Goal: Task Accomplishment & Management: Complete application form

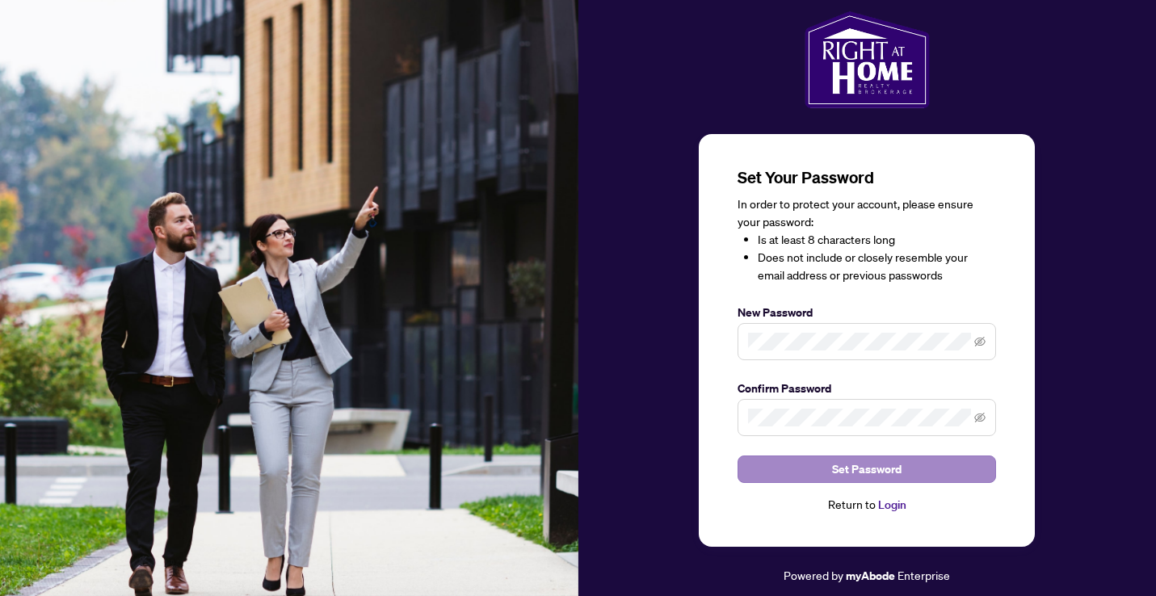
click at [858, 468] on span "Set Password" at bounding box center [866, 469] width 69 height 26
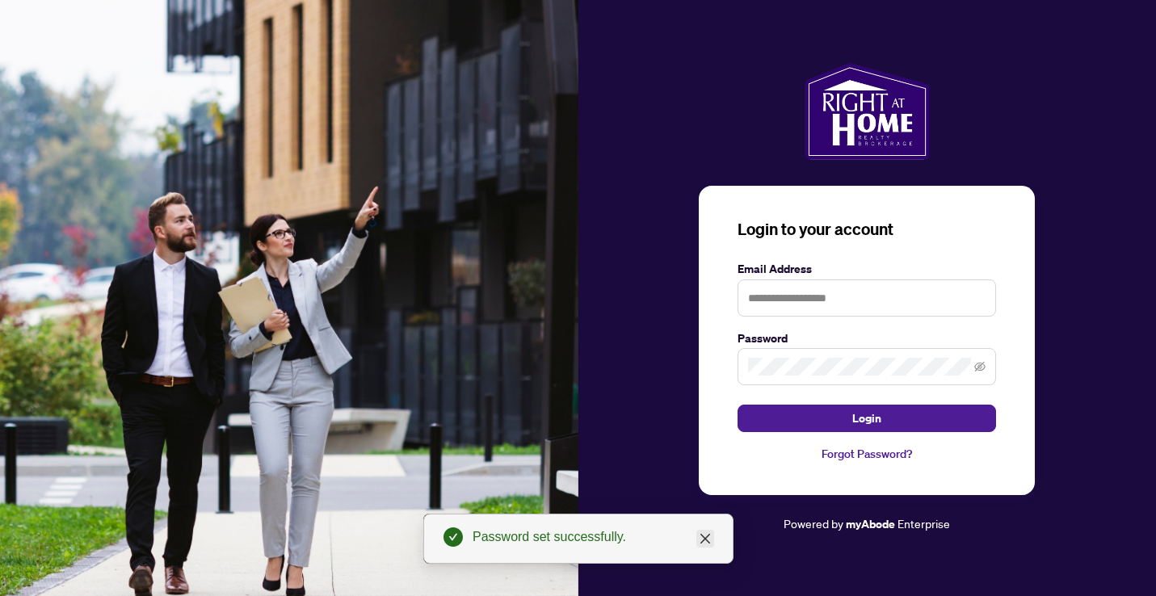
click at [703, 536] on icon "close" at bounding box center [704, 539] width 10 height 10
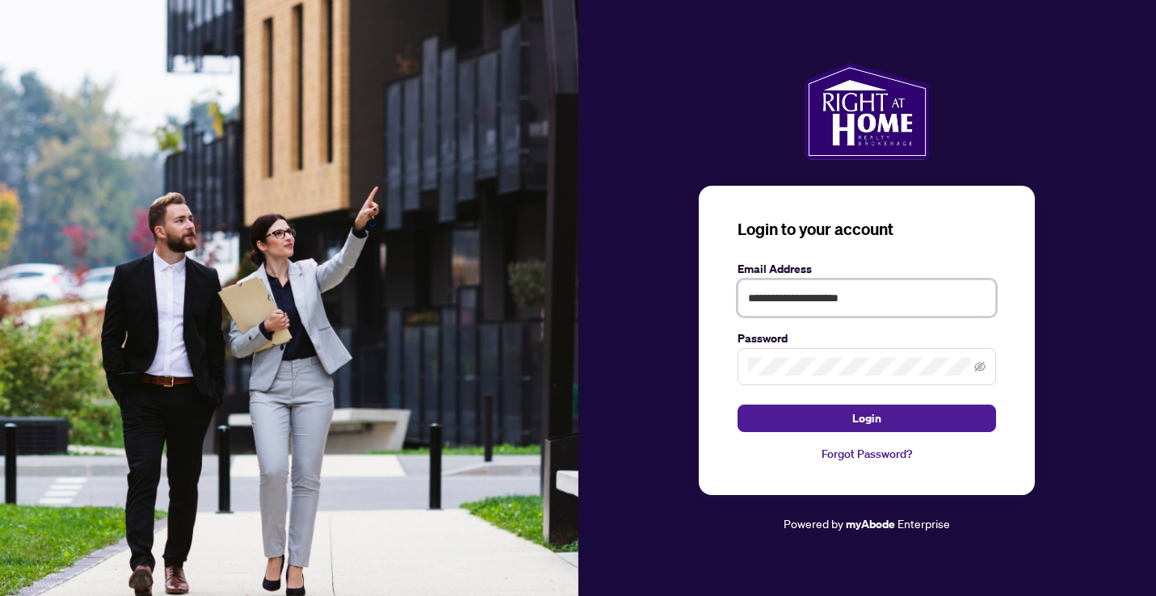
type input "**********"
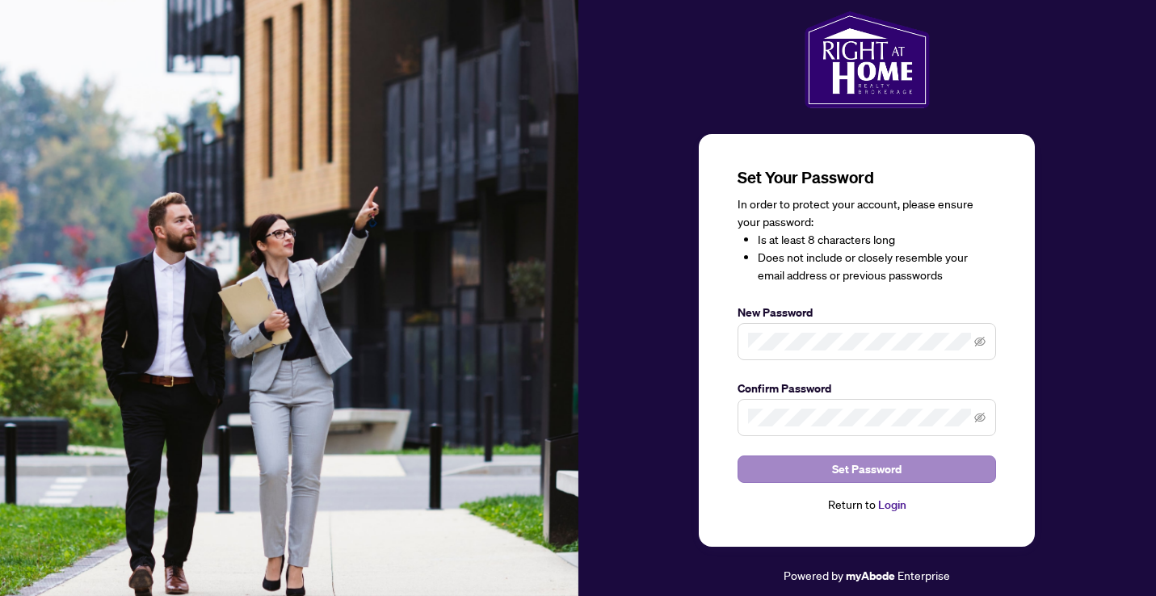
click at [858, 464] on span "Set Password" at bounding box center [866, 469] width 69 height 26
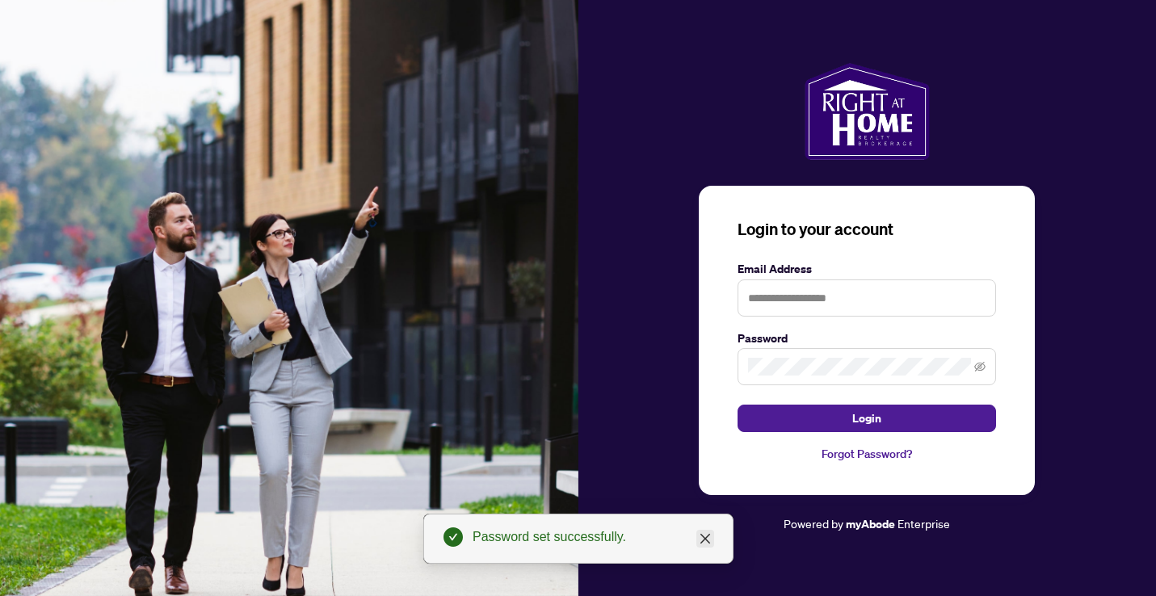
click at [703, 537] on icon "close" at bounding box center [704, 539] width 10 height 10
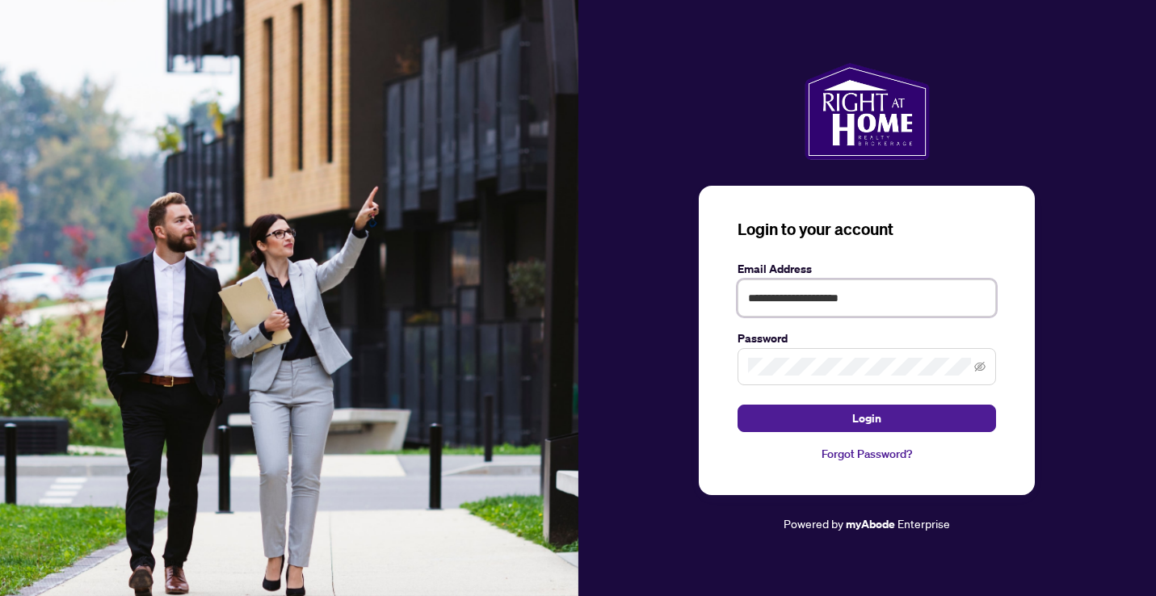
type input "**********"
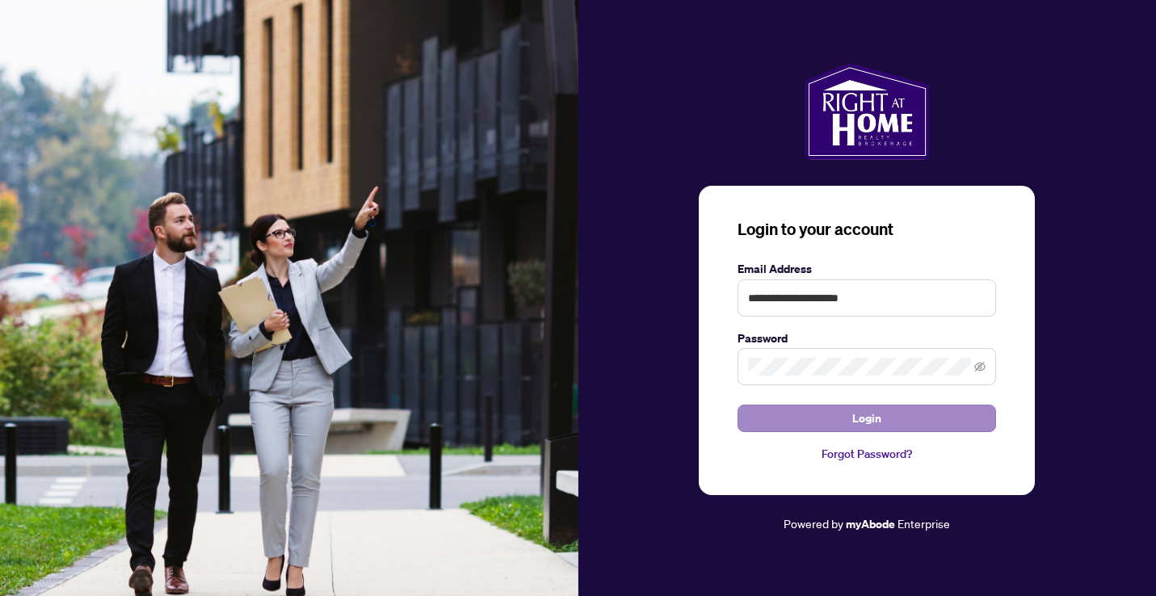
click at [862, 417] on span "Login" at bounding box center [866, 418] width 29 height 26
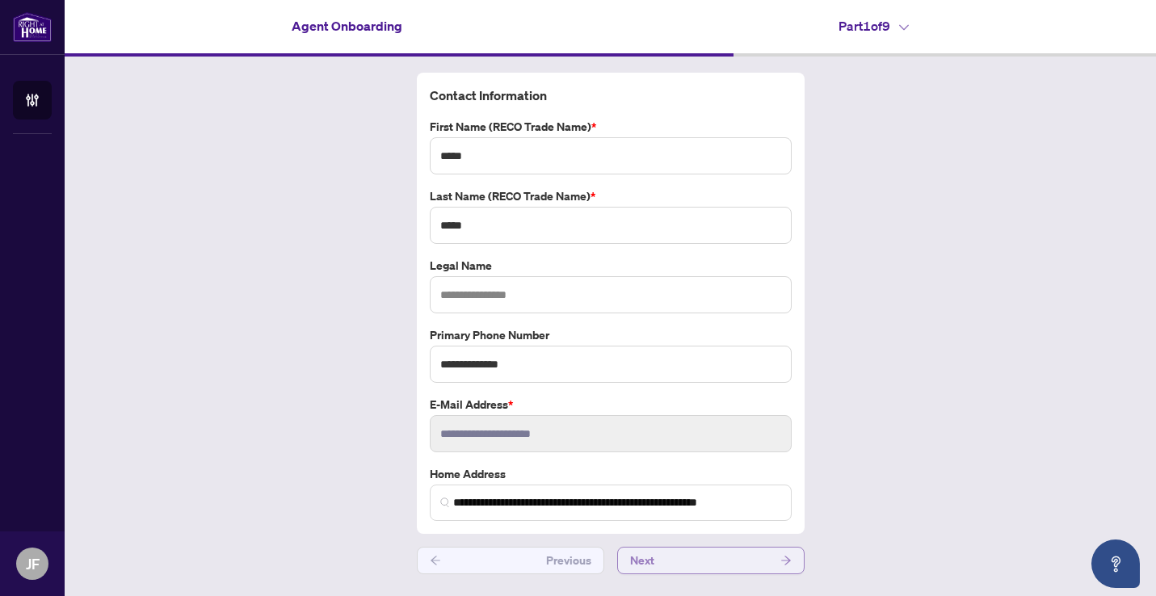
click at [646, 553] on span "Next" at bounding box center [642, 560] width 24 height 26
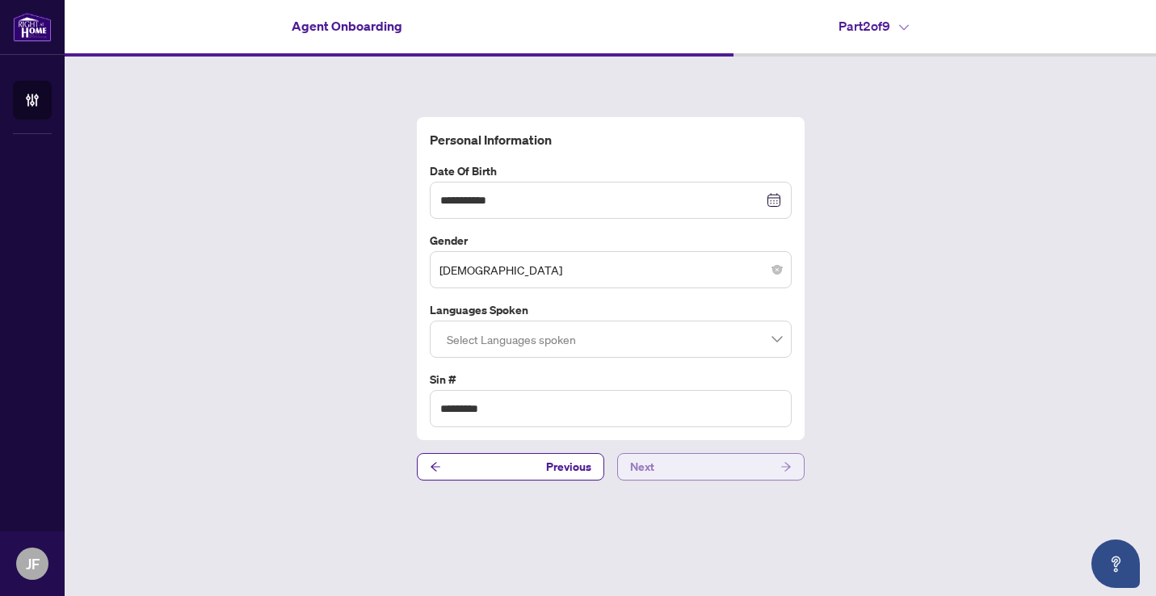
click at [652, 468] on span "Next" at bounding box center [642, 467] width 24 height 26
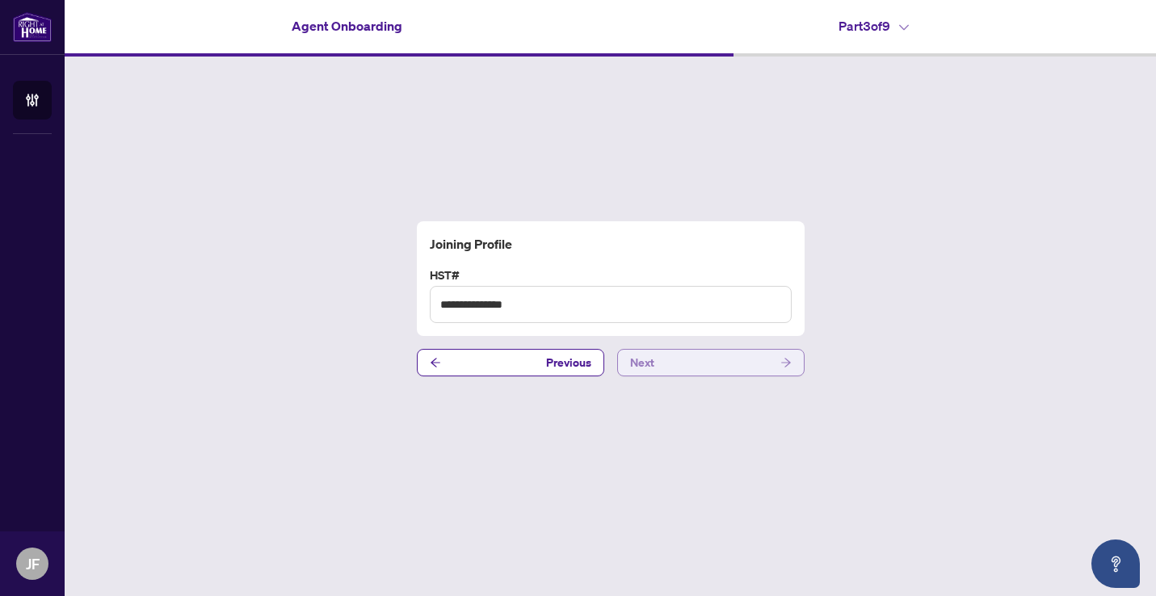
click at [653, 362] on span "Next" at bounding box center [642, 363] width 24 height 26
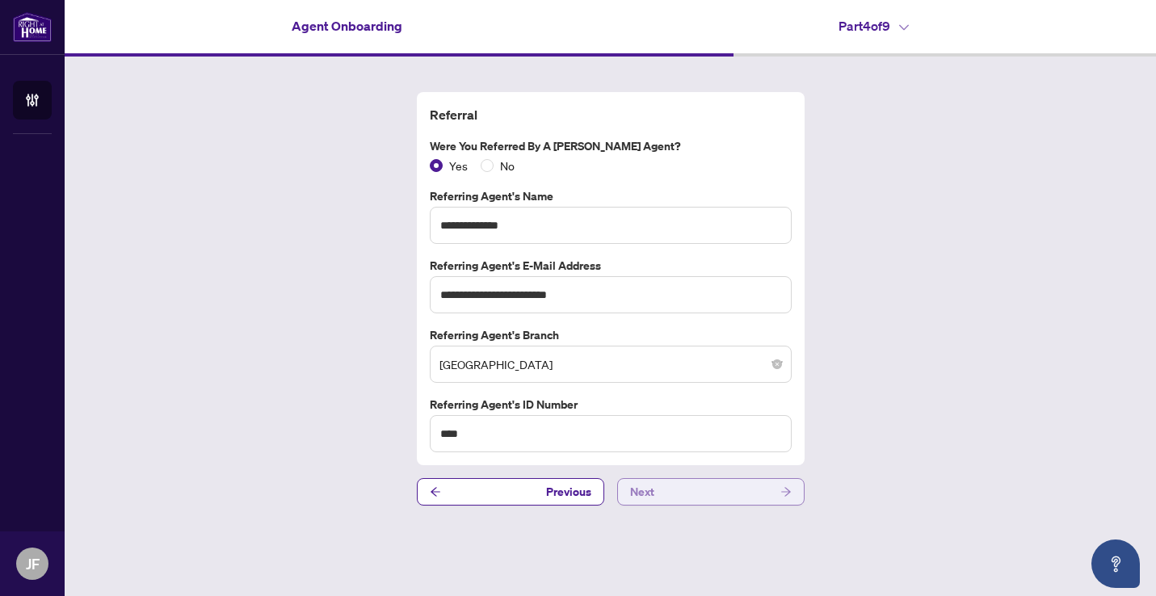
click at [646, 491] on span "Next" at bounding box center [642, 492] width 24 height 26
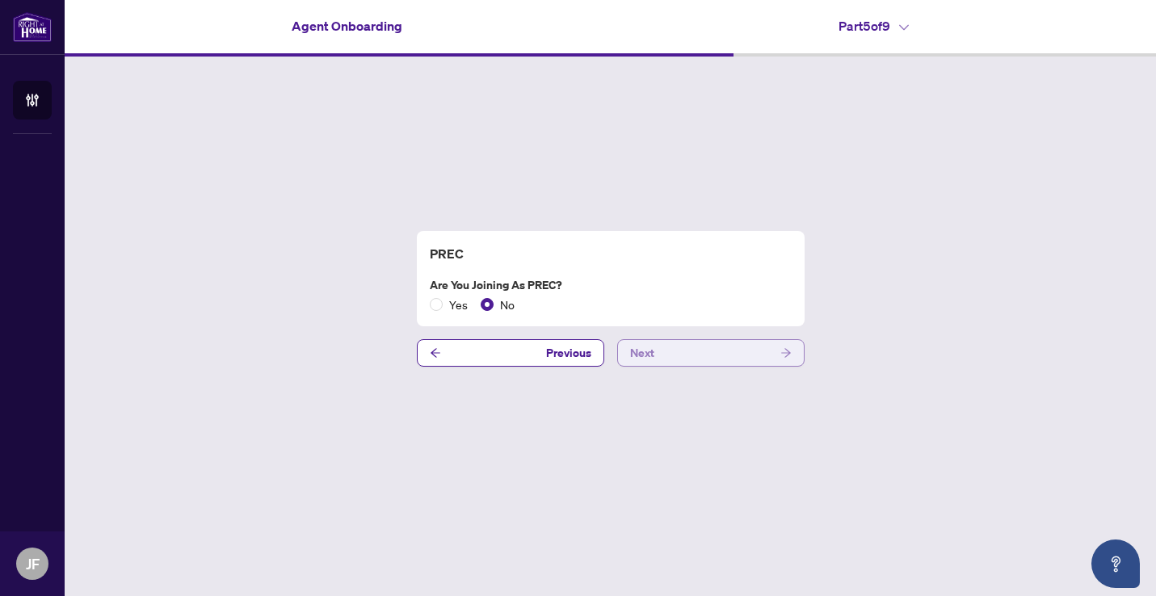
click at [645, 354] on span "Next" at bounding box center [642, 353] width 24 height 26
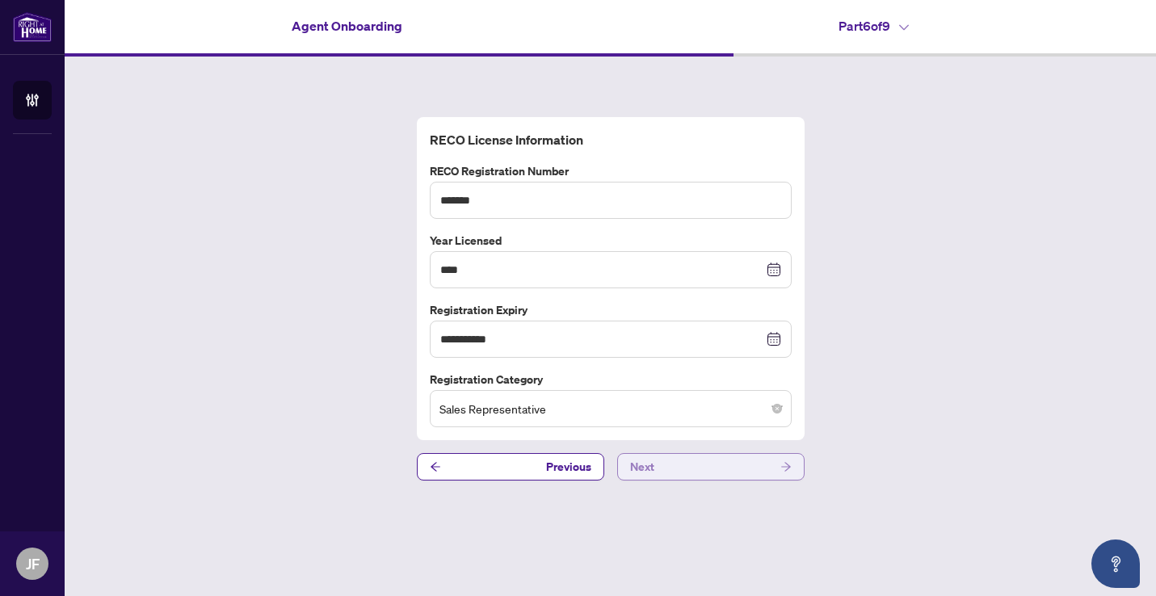
click at [644, 466] on span "Next" at bounding box center [642, 467] width 24 height 26
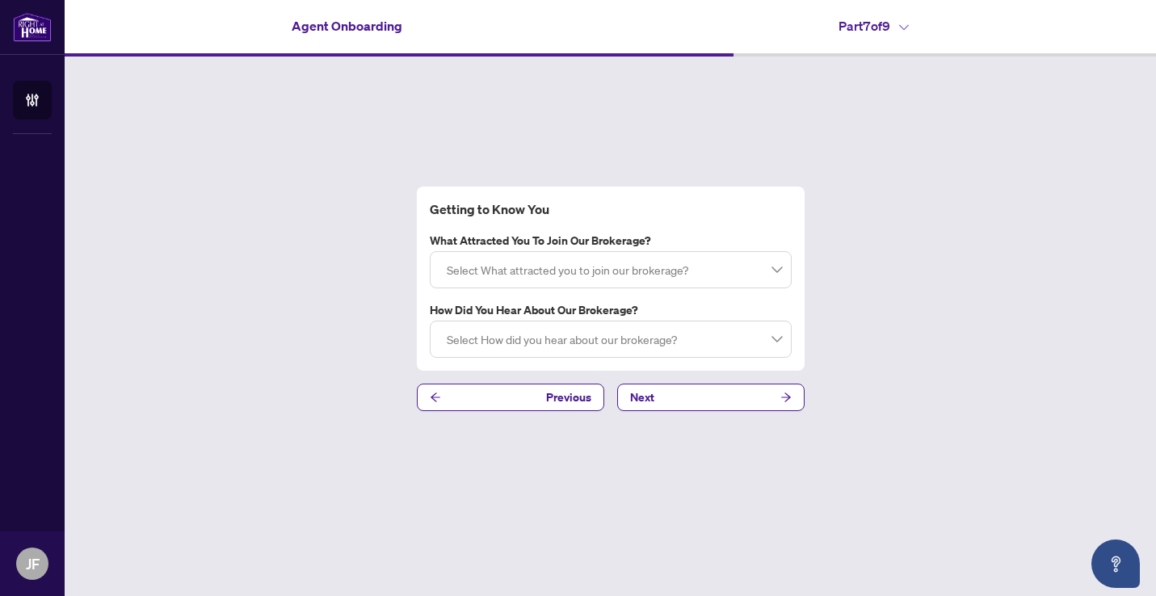
click at [784, 270] on div "Select What attracted you to join our brokerage?" at bounding box center [611, 269] width 362 height 37
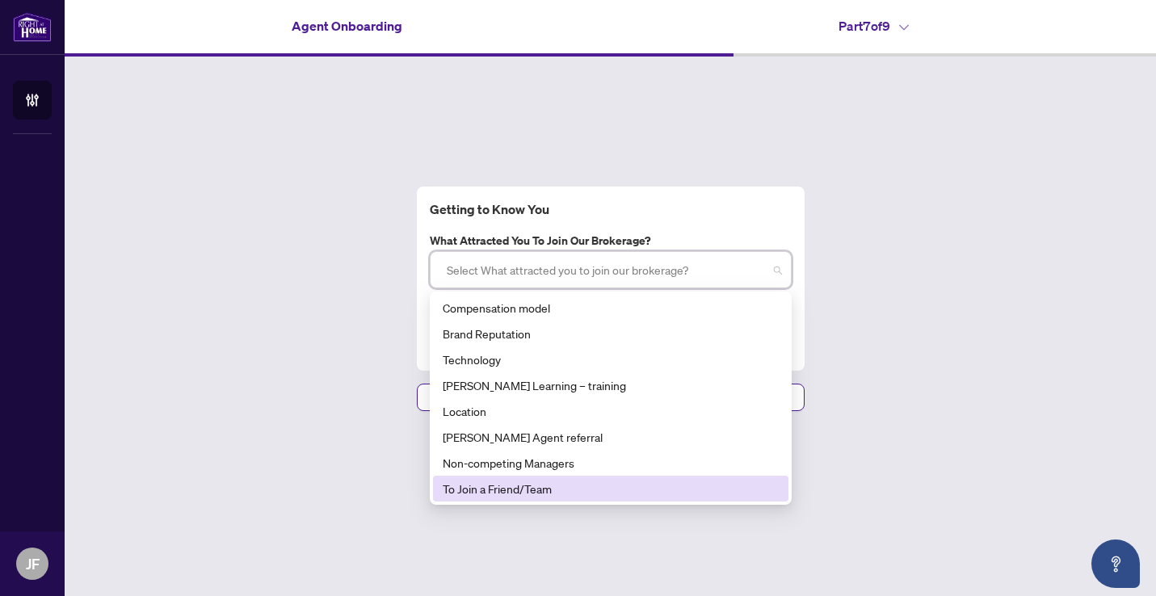
click at [481, 487] on div "To Join a Friend/Team" at bounding box center [611, 489] width 336 height 18
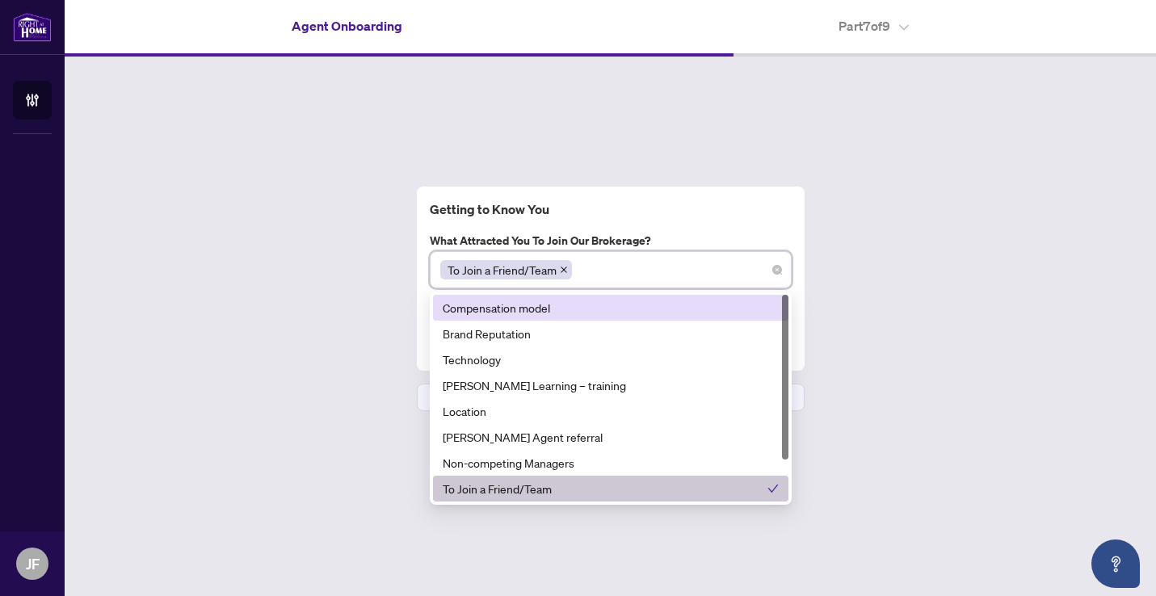
click at [921, 239] on div "Getting to Know You What attracted you to join our brokerage? To Join a Friend/…" at bounding box center [610, 299] width 1091 height 484
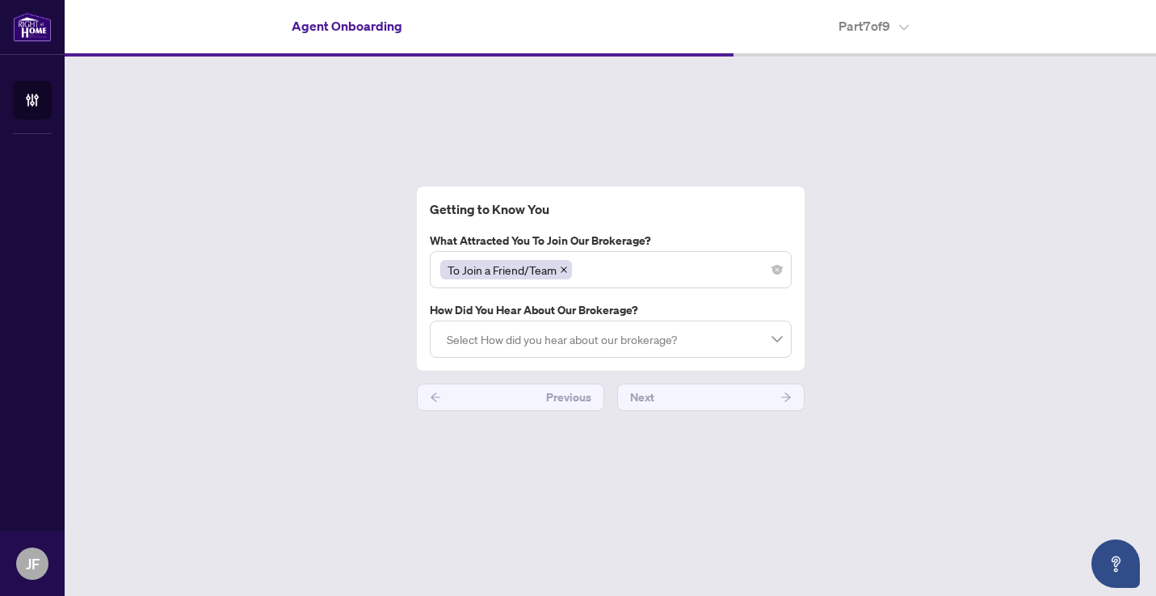
click at [778, 340] on div at bounding box center [610, 339] width 341 height 29
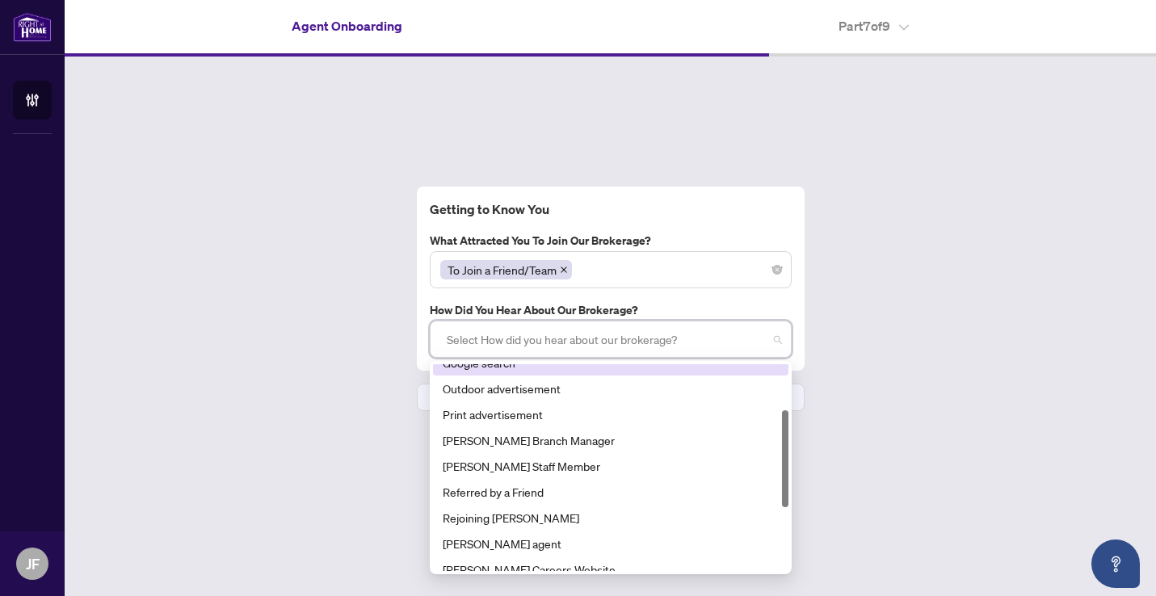
scroll to position [120, 0]
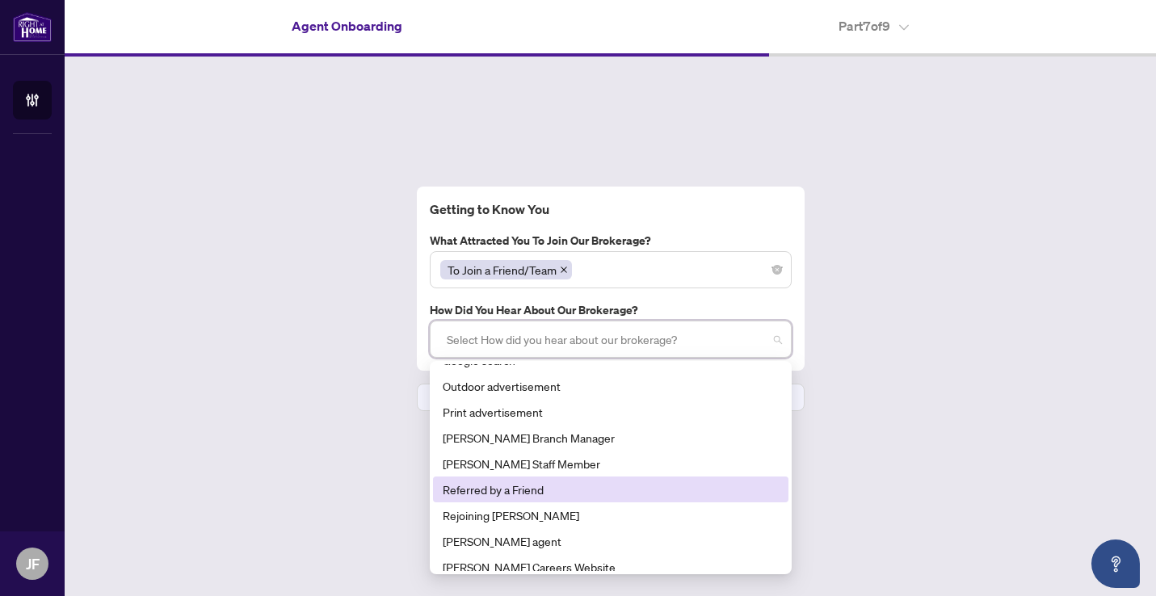
click at [529, 485] on div "Referred by a Friend" at bounding box center [611, 489] width 336 height 18
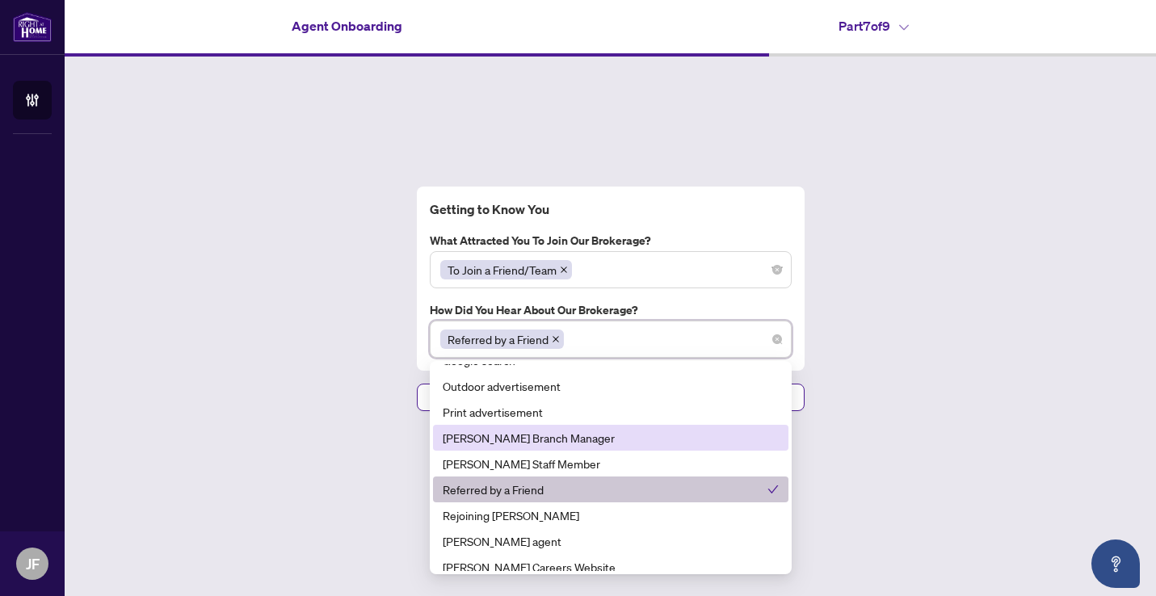
click at [931, 374] on div "Getting to Know You What attracted you to join our brokerage? To Join a Friend/…" at bounding box center [610, 299] width 1091 height 484
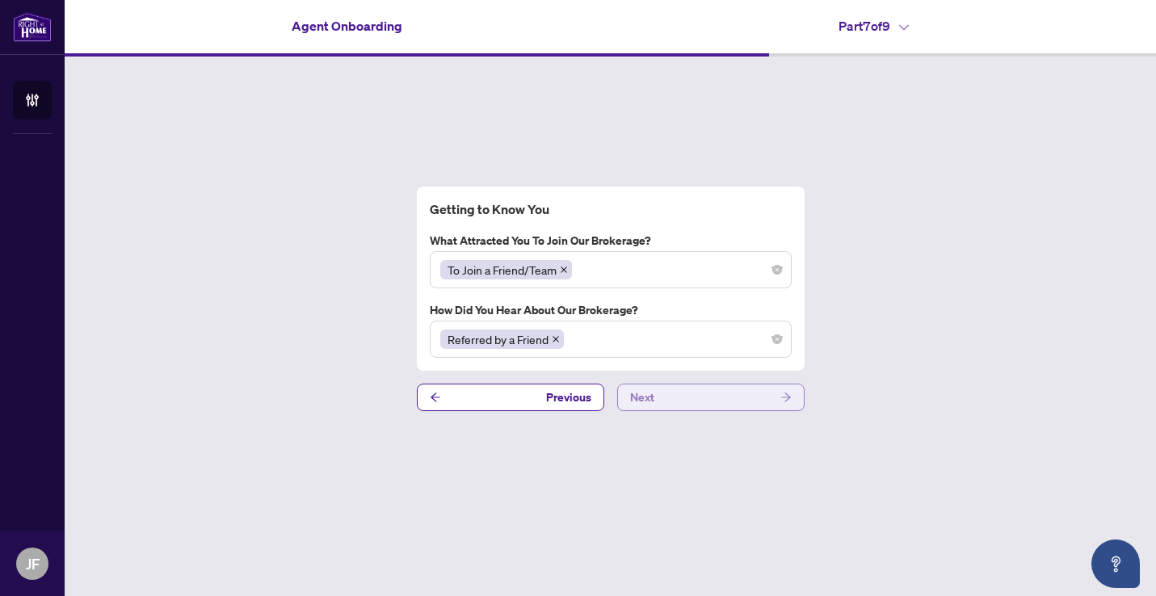
click at [651, 395] on span "Next" at bounding box center [642, 397] width 24 height 26
click at [640, 400] on span "Next" at bounding box center [642, 397] width 24 height 26
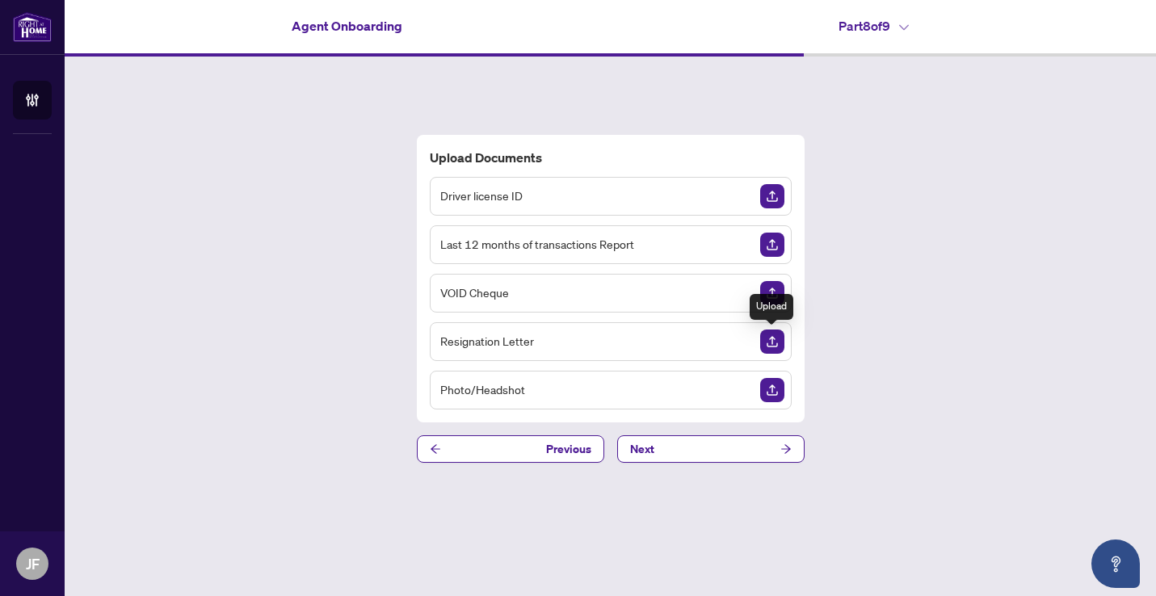
click at [768, 334] on img "Upload Document" at bounding box center [772, 341] width 24 height 24
click at [921, 363] on div "Upload Documents Driver license ID Last 12 months of transactions Report VOID C…" at bounding box center [610, 299] width 1091 height 484
click at [770, 390] on img "Upload Document" at bounding box center [772, 390] width 24 height 24
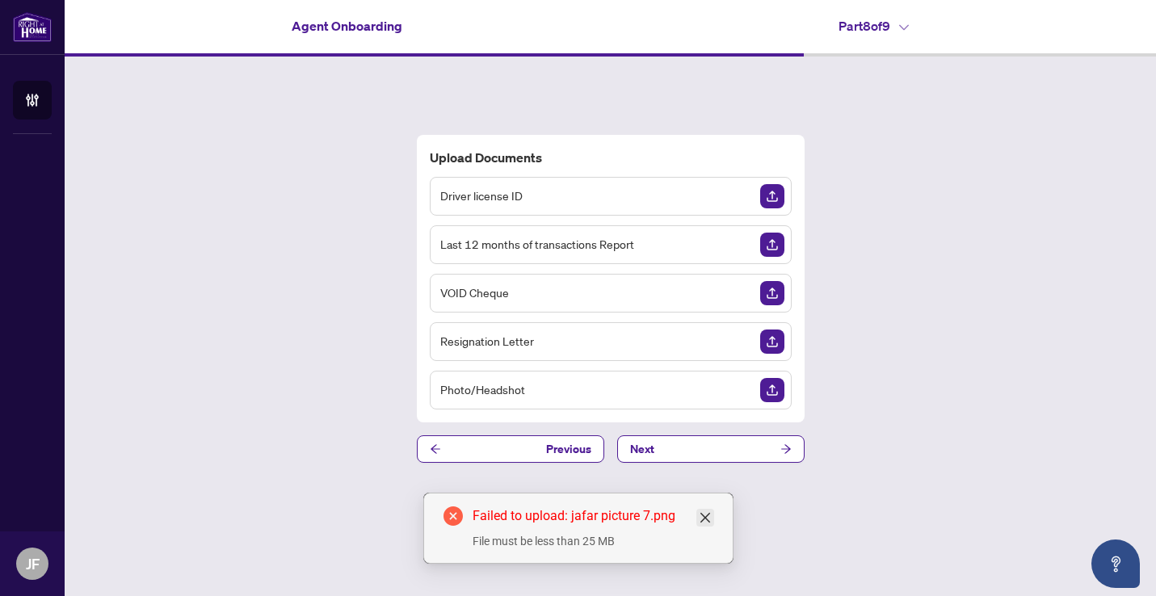
click at [703, 516] on icon "close" at bounding box center [704, 518] width 10 height 10
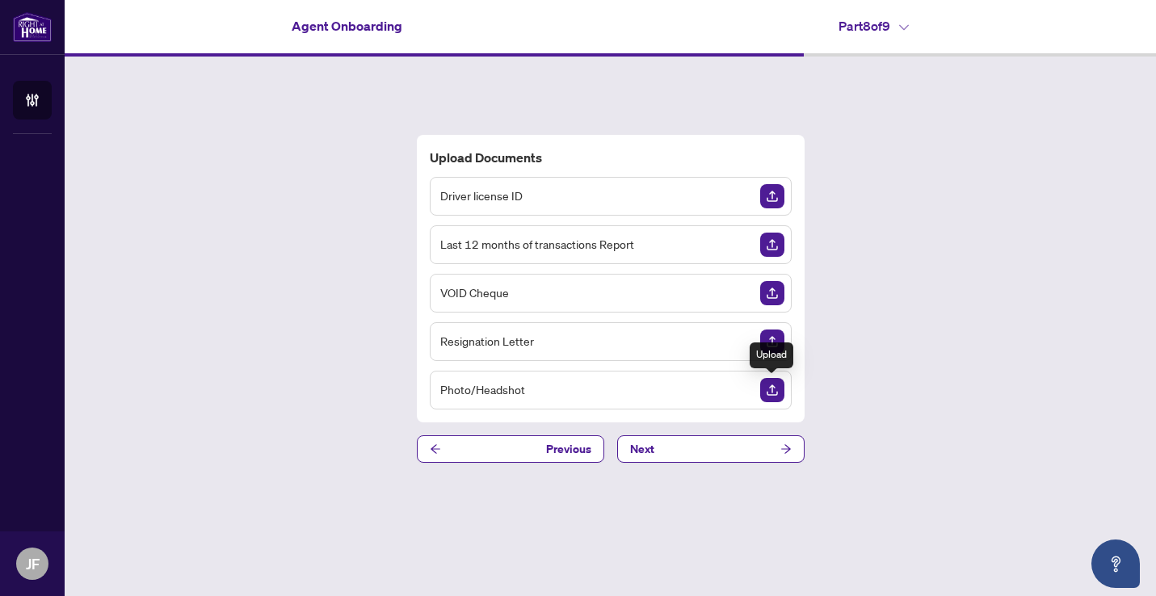
click at [775, 384] on img "Upload Document" at bounding box center [772, 390] width 24 height 24
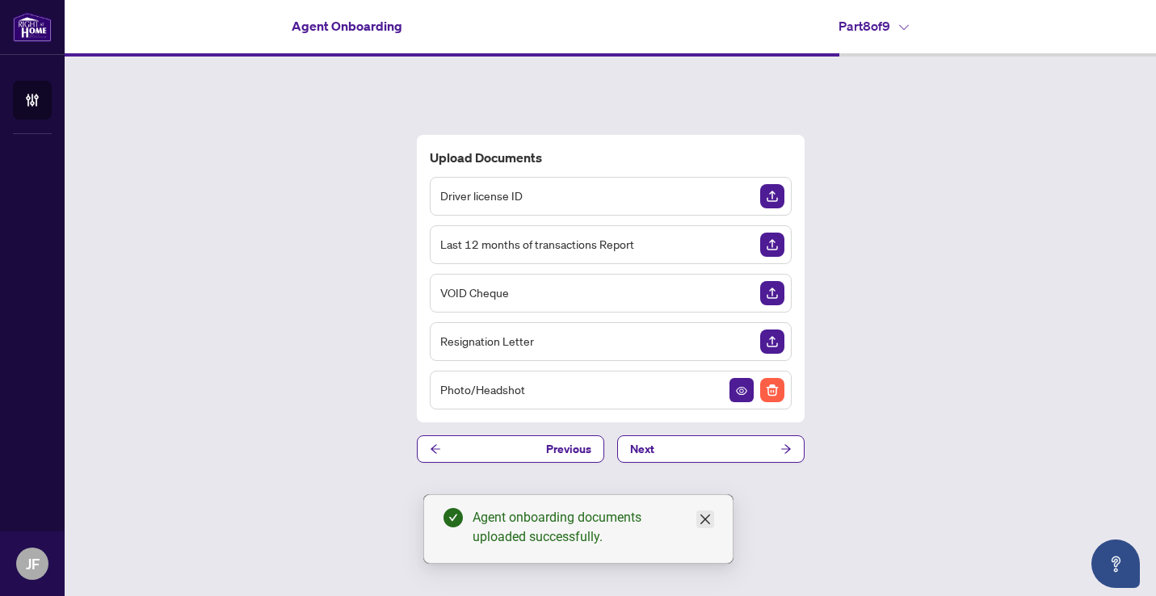
click at [705, 514] on icon "close" at bounding box center [704, 519] width 13 height 13
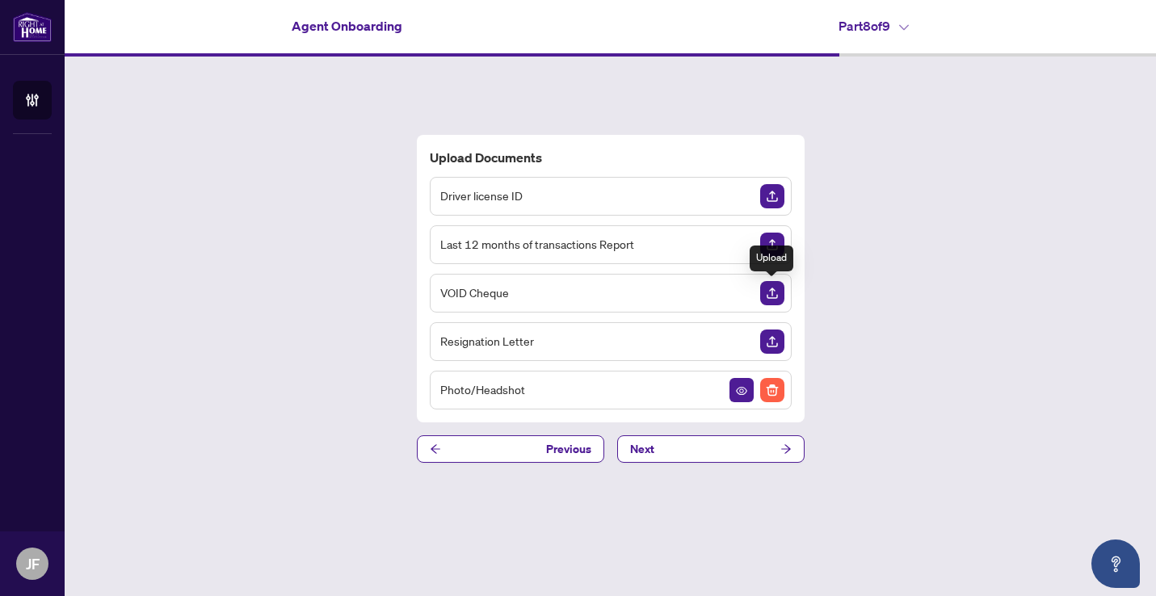
click at [770, 295] on img "Upload Document" at bounding box center [772, 293] width 24 height 24
click at [768, 293] on img "Upload Document" at bounding box center [772, 293] width 24 height 24
click at [770, 289] on img "Upload Document" at bounding box center [772, 293] width 24 height 24
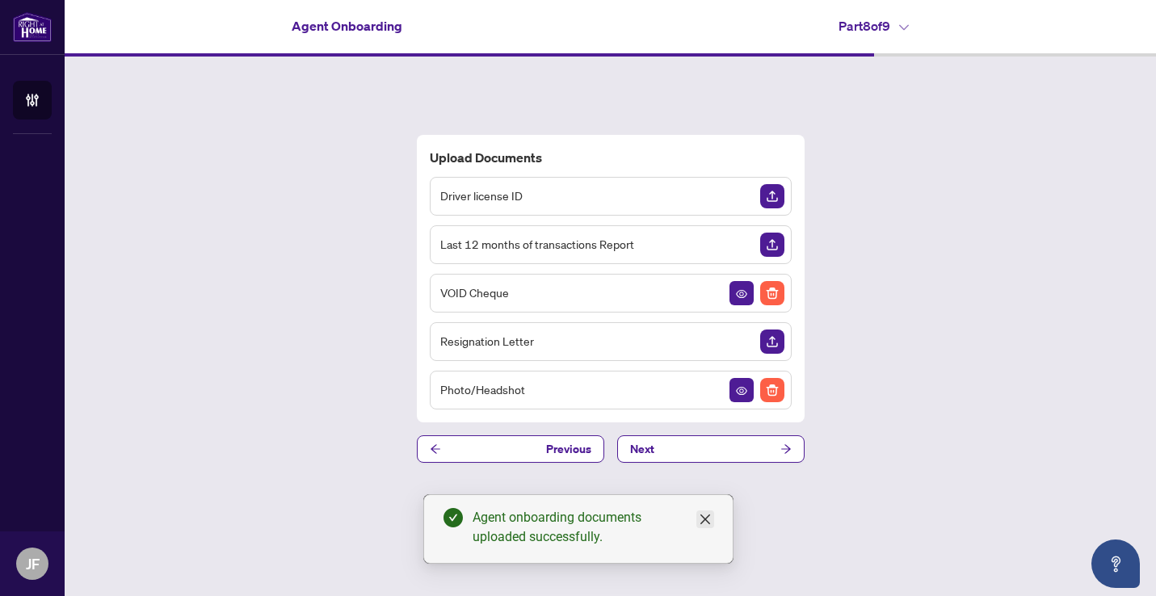
click at [711, 517] on icon "close" at bounding box center [704, 519] width 13 height 13
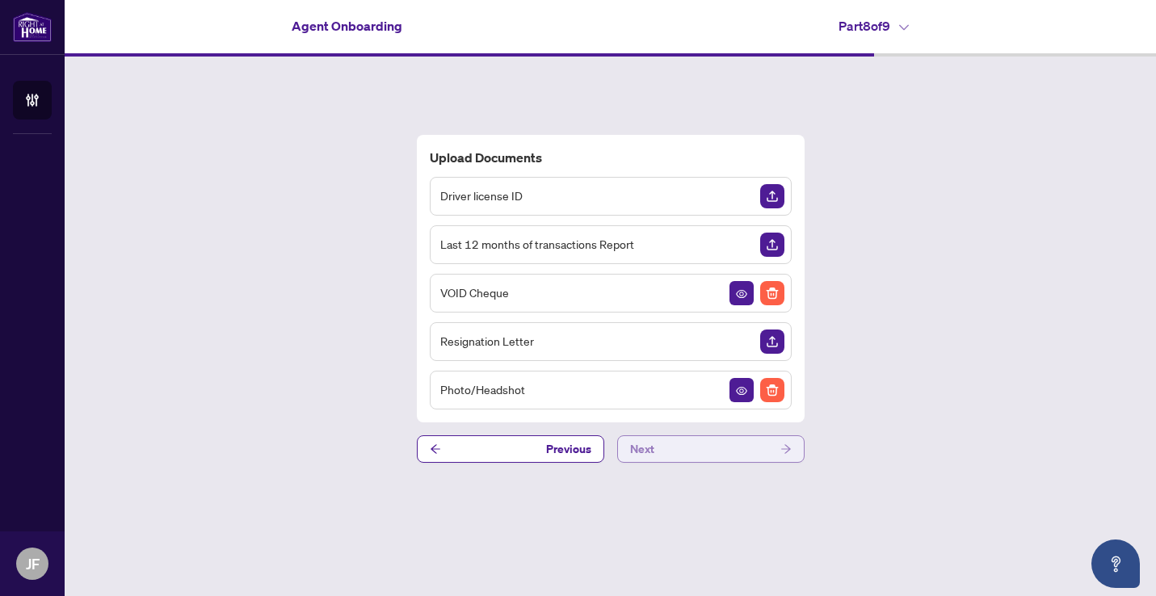
click at [781, 447] on icon "arrow-right" at bounding box center [785, 448] width 11 height 11
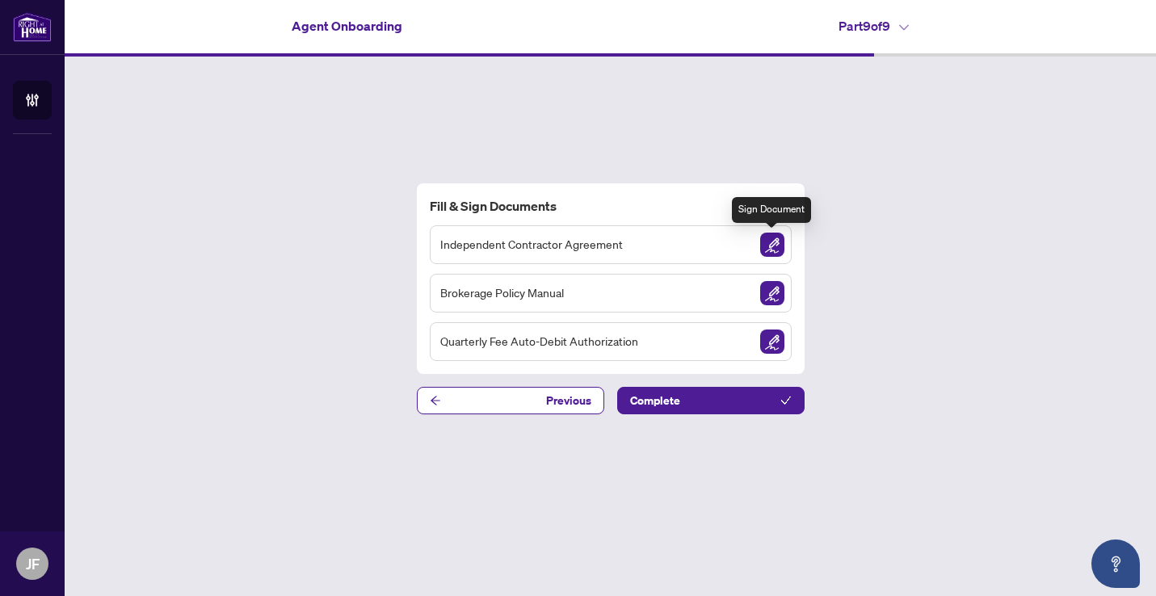
click at [773, 242] on img "Sign Document" at bounding box center [772, 245] width 24 height 24
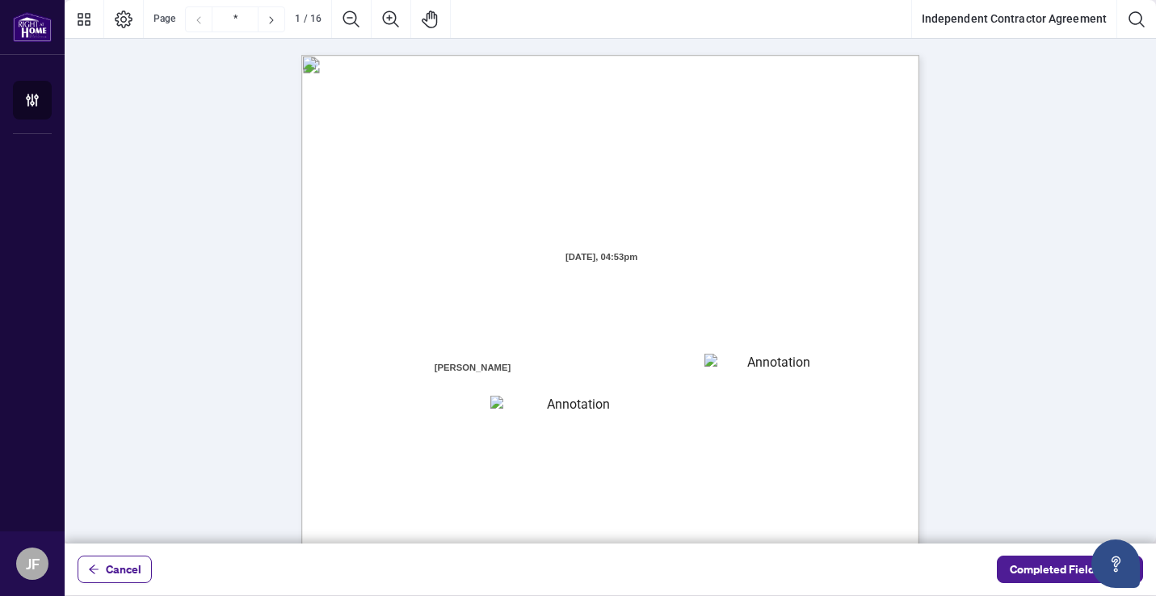
click at [732, 369] on textarea "01JXFR56RBW9B4NE74B50HY96A" at bounding box center [771, 366] width 134 height 24
click at [741, 369] on textarea "01JXFR56RBW9B4NE74B50HY96A" at bounding box center [771, 366] width 135 height 24
click at [746, 369] on textarea "01JXFR56RBW9B4NE74B50HY96A" at bounding box center [771, 366] width 135 height 24
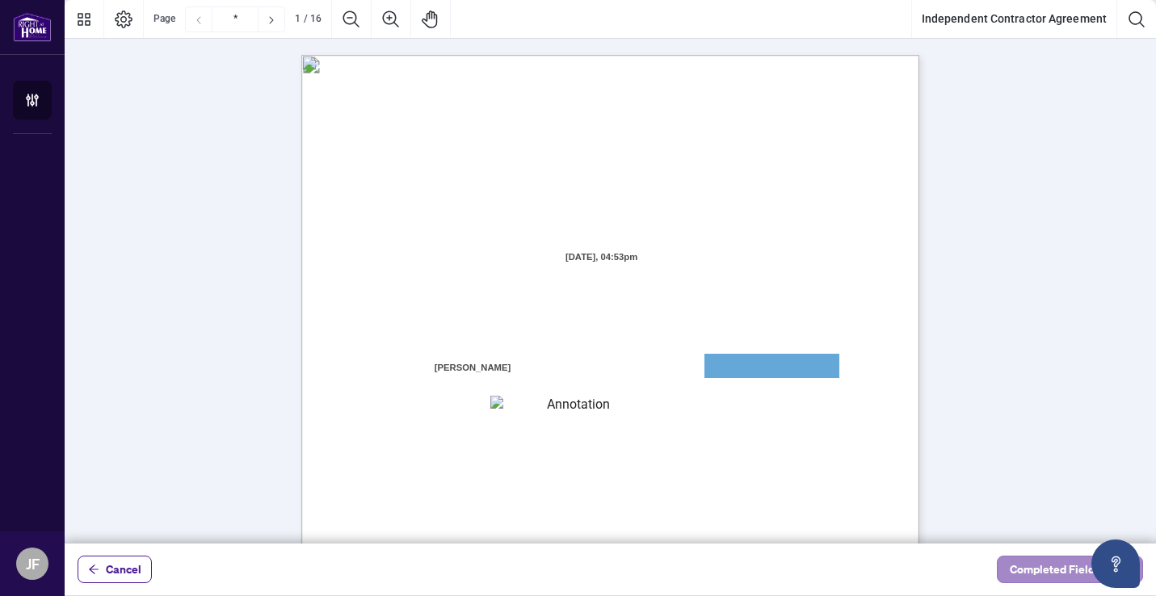
click at [1045, 570] on span "Completed Fields 0 of 1" at bounding box center [1069, 569] width 120 height 26
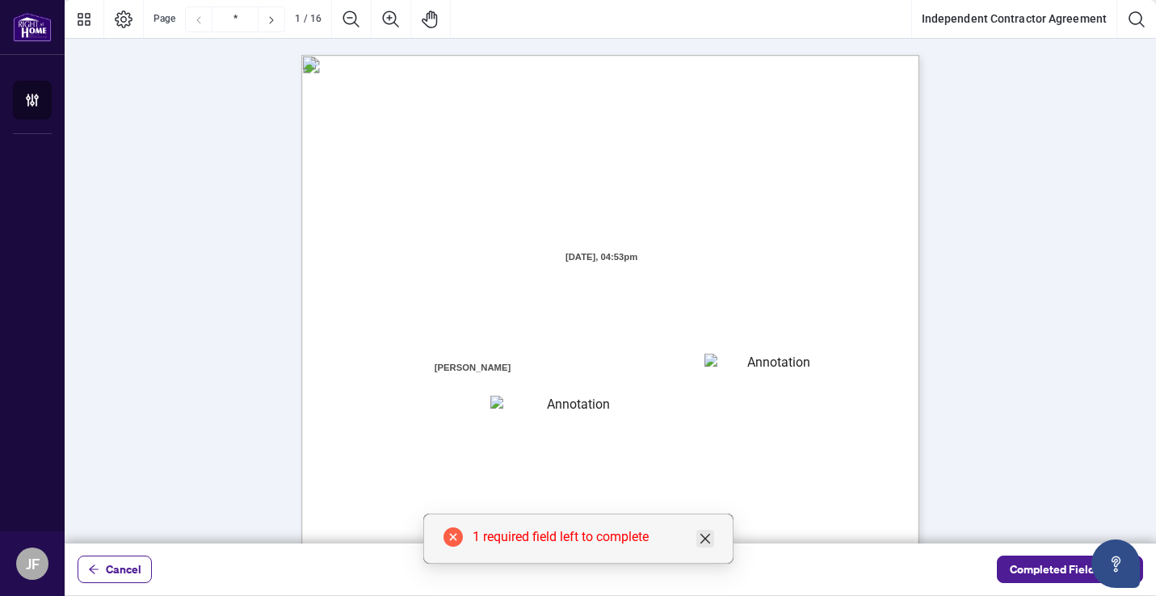
click at [703, 530] on link "Close" at bounding box center [705, 539] width 18 height 18
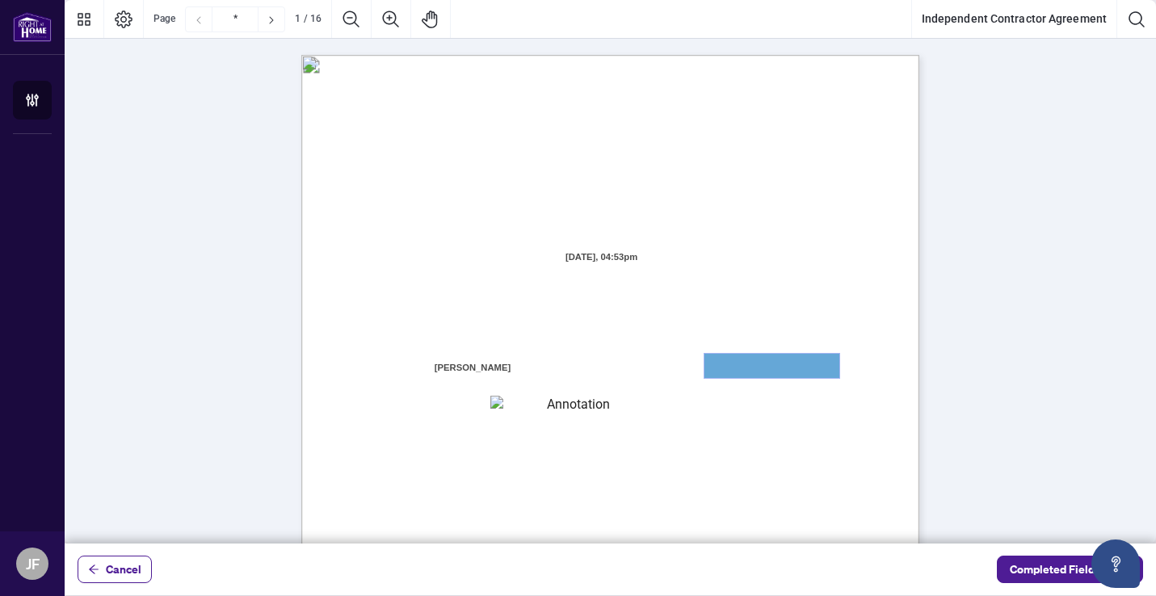
click at [726, 366] on textarea "01JXFR56RBW9B4NE74B50HY96A" at bounding box center [771, 366] width 135 height 24
click at [732, 376] on textarea "01JXFR56RBW9B4NE74B50HY96A" at bounding box center [771, 366] width 135 height 24
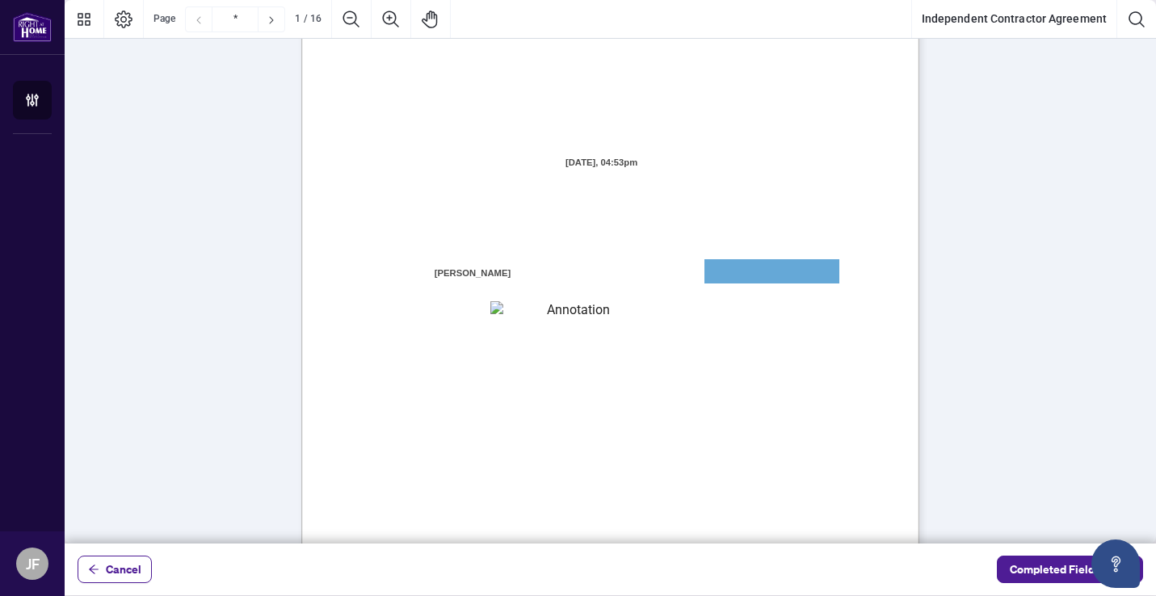
scroll to position [96, 0]
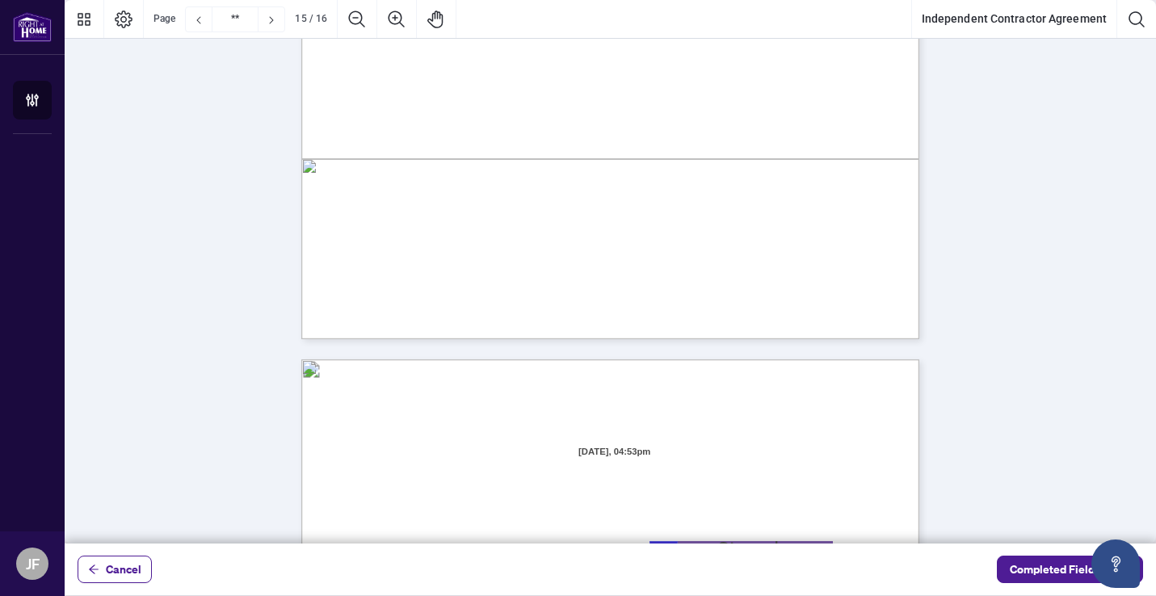
type input "**"
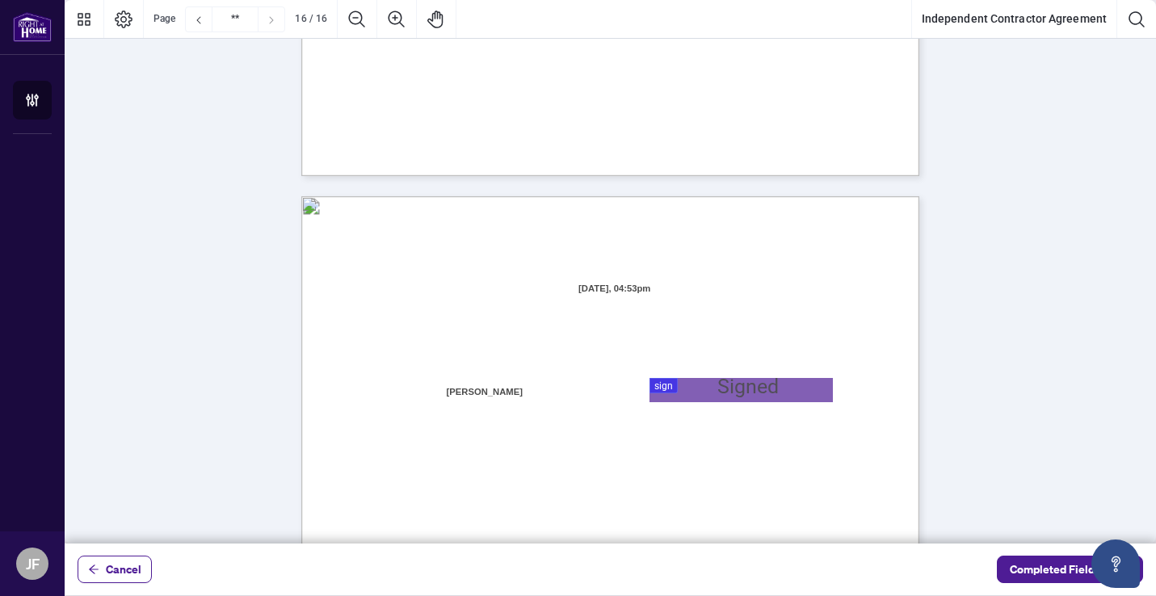
scroll to position [12143, 0]
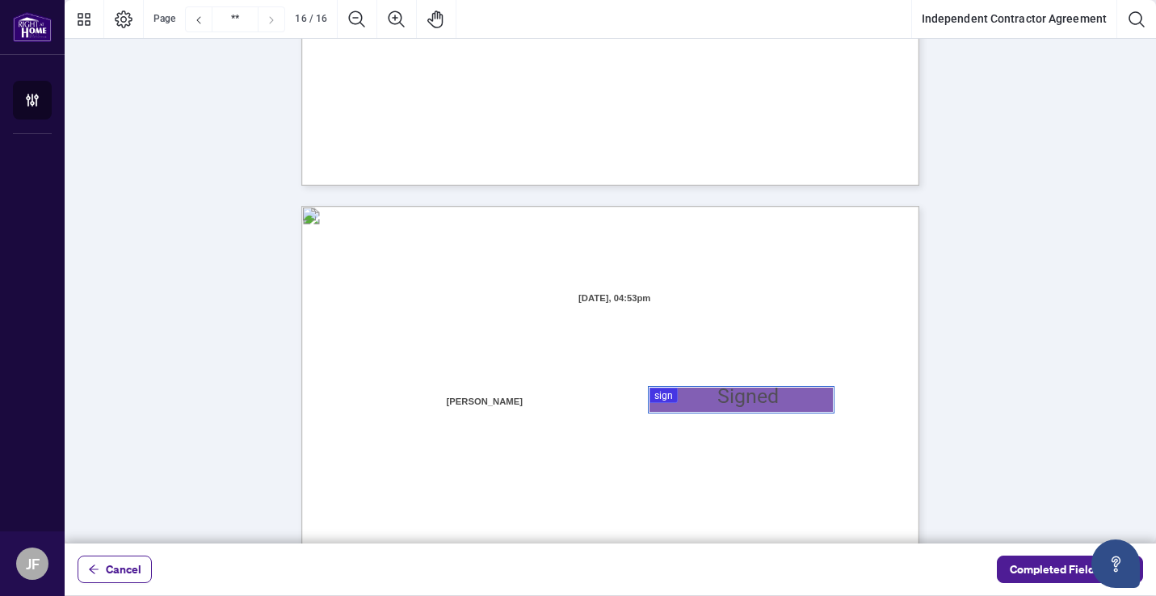
click at [696, 401] on div at bounding box center [610, 271] width 1091 height 543
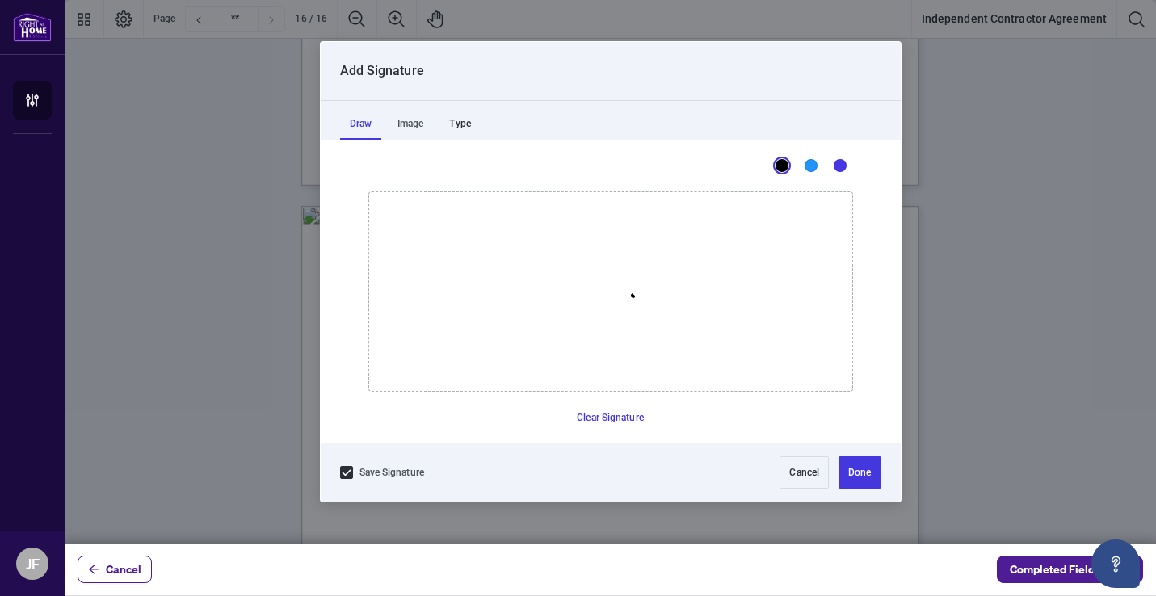
click at [470, 122] on div "Type" at bounding box center [459, 123] width 40 height 32
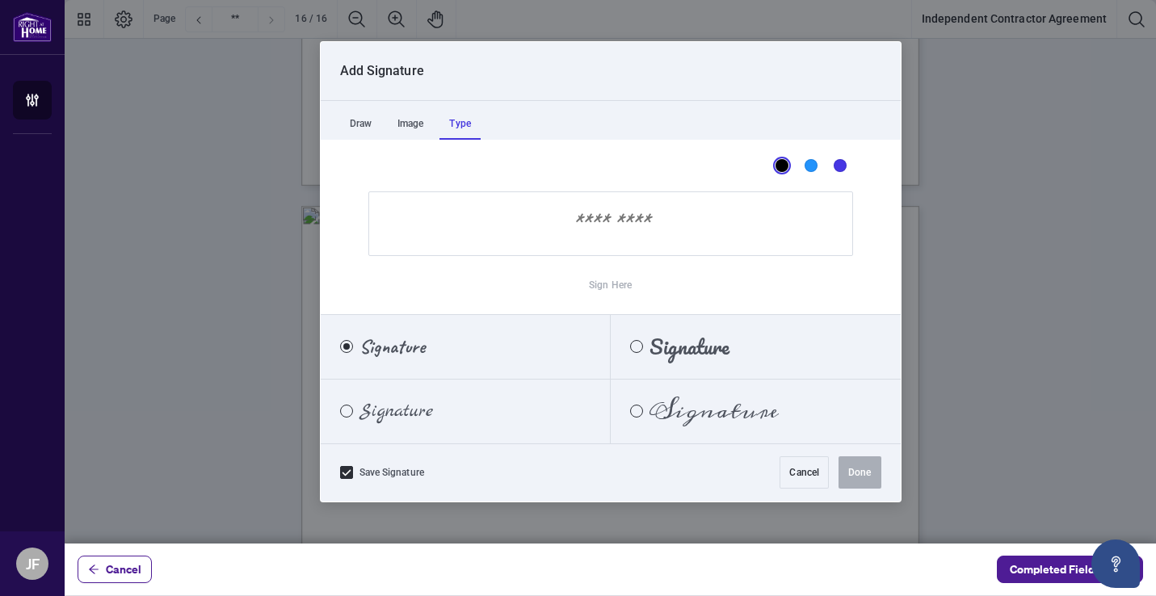
click at [625, 237] on input "Sign Here" at bounding box center [610, 223] width 484 height 65
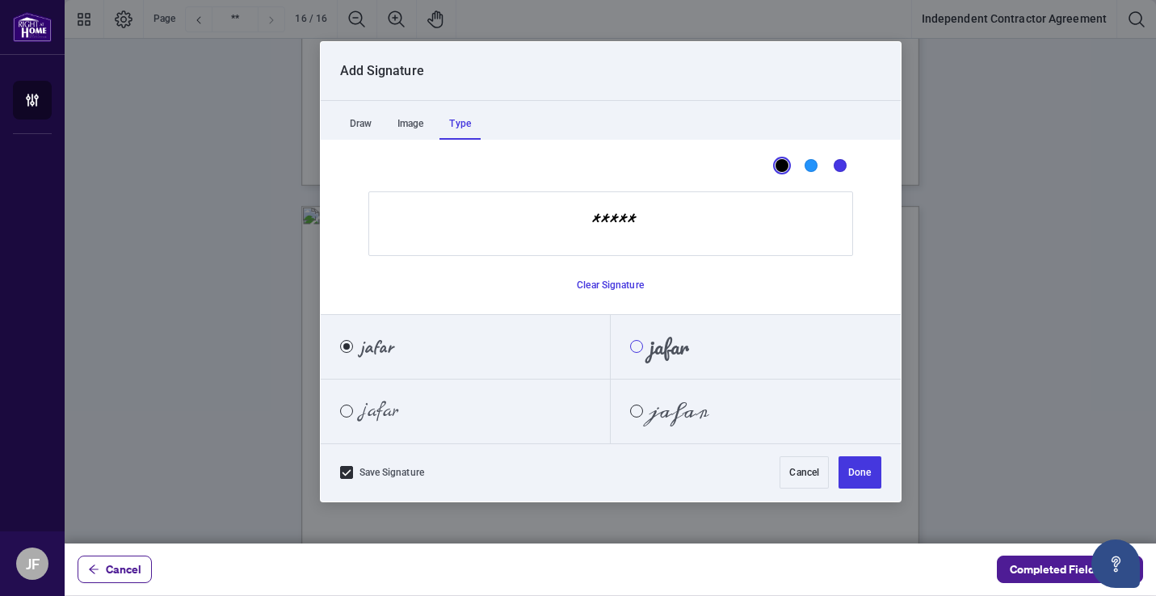
click at [634, 349] on div "Pacifico" at bounding box center [636, 346] width 13 height 13
click at [654, 230] on input "*****" at bounding box center [610, 223] width 484 height 65
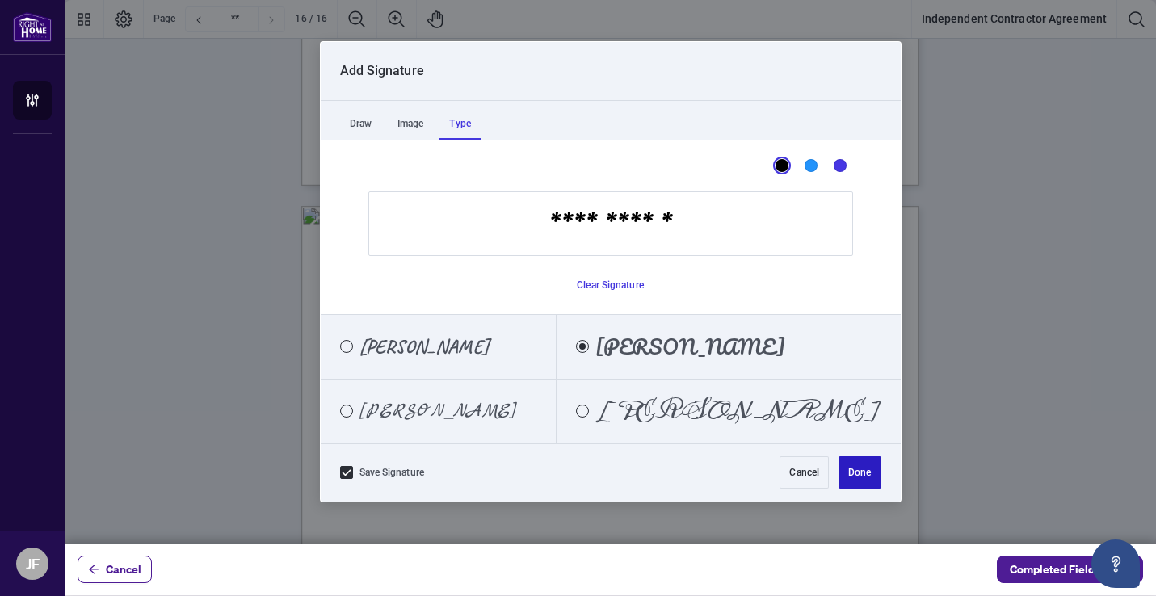
type input "**********"
click at [858, 464] on button "Done" at bounding box center [859, 472] width 42 height 32
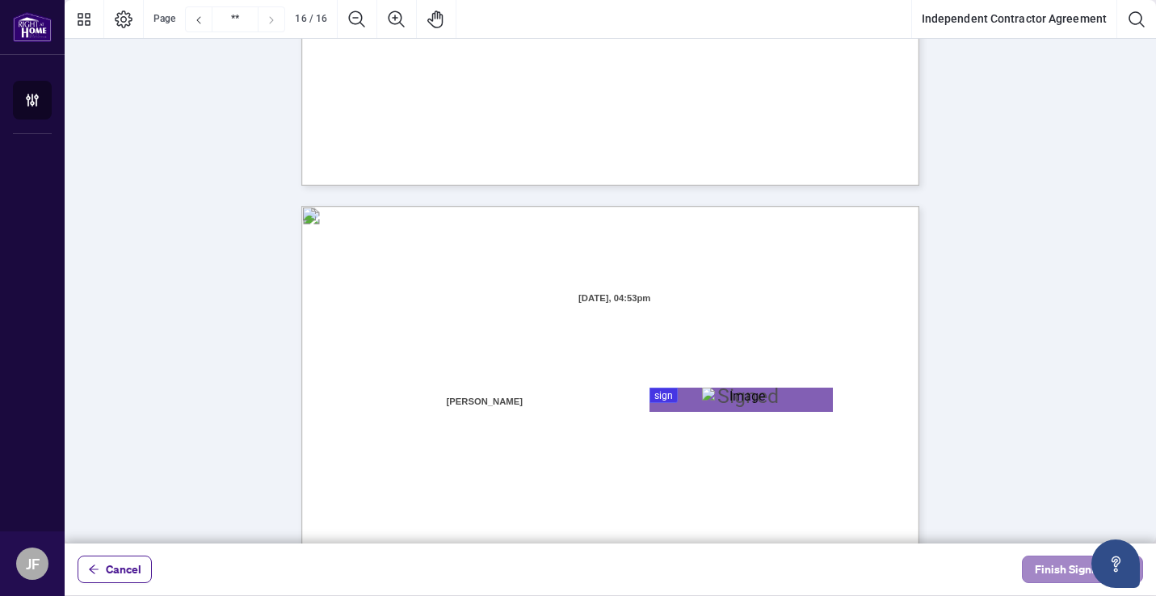
click at [1060, 567] on span "Finish Signing" at bounding box center [1070, 569] width 73 height 26
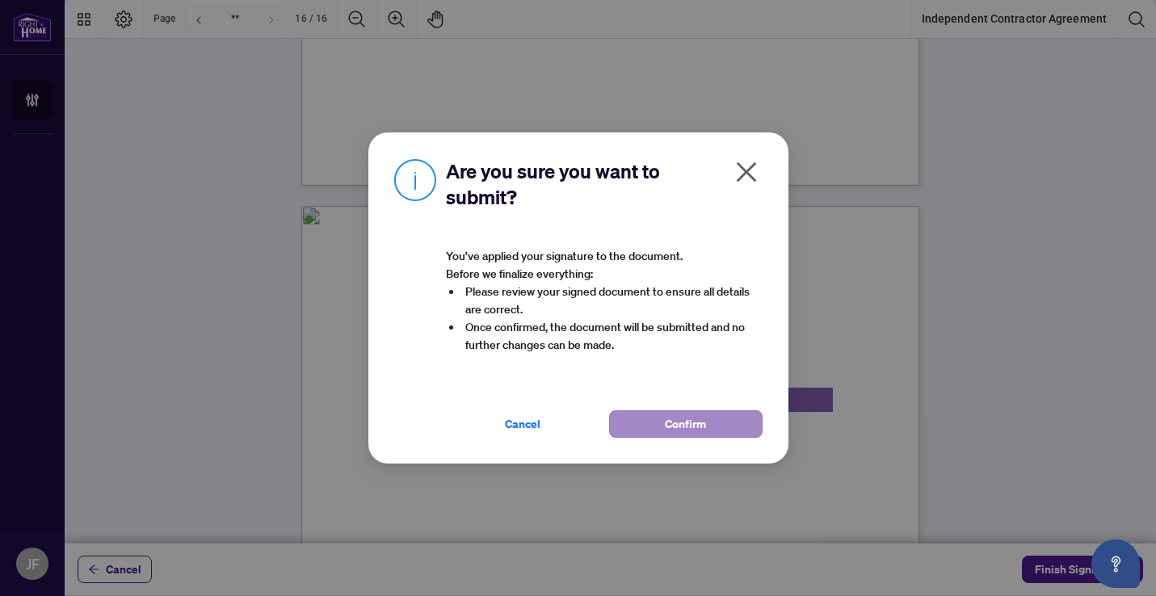
click at [698, 426] on span "Confirm" at bounding box center [685, 424] width 41 height 26
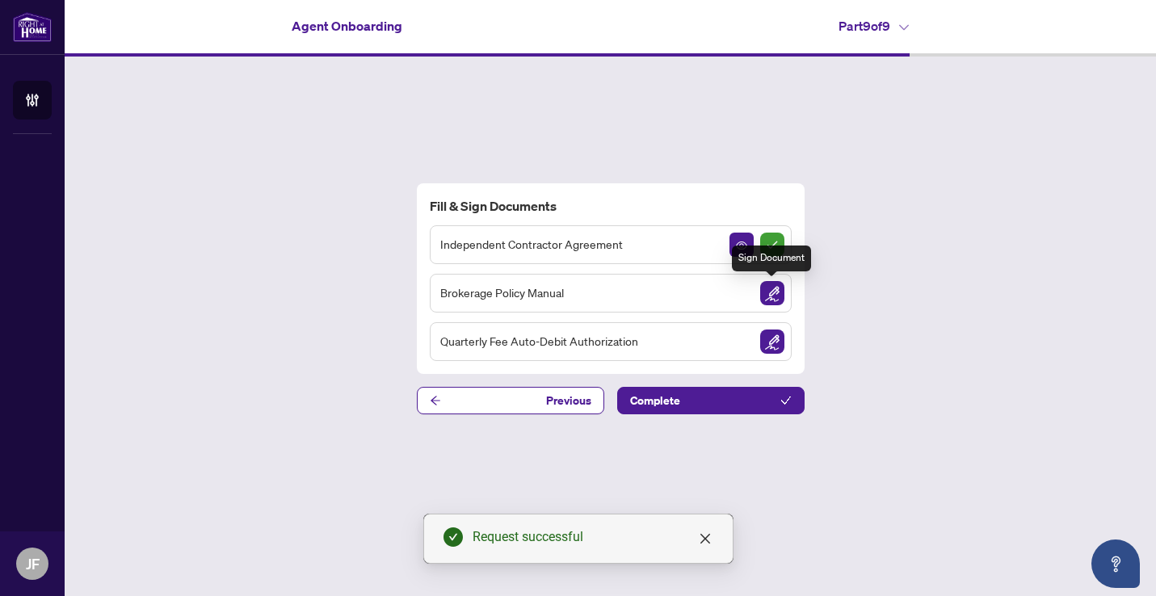
click at [770, 288] on img "Sign Document" at bounding box center [772, 293] width 24 height 24
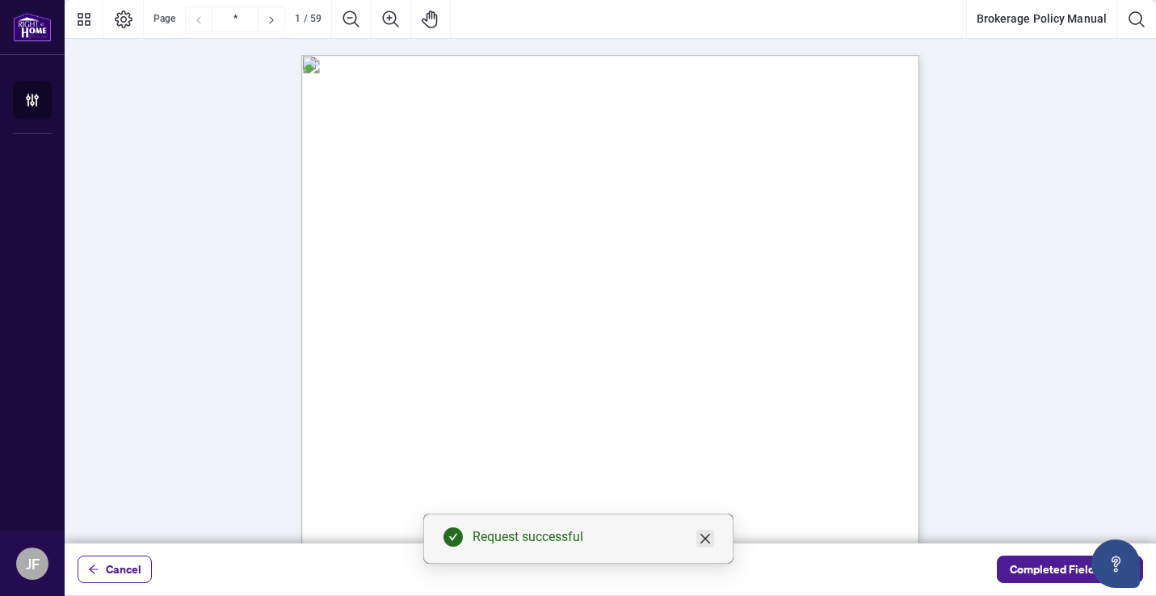
click at [703, 539] on icon "close" at bounding box center [704, 539] width 10 height 10
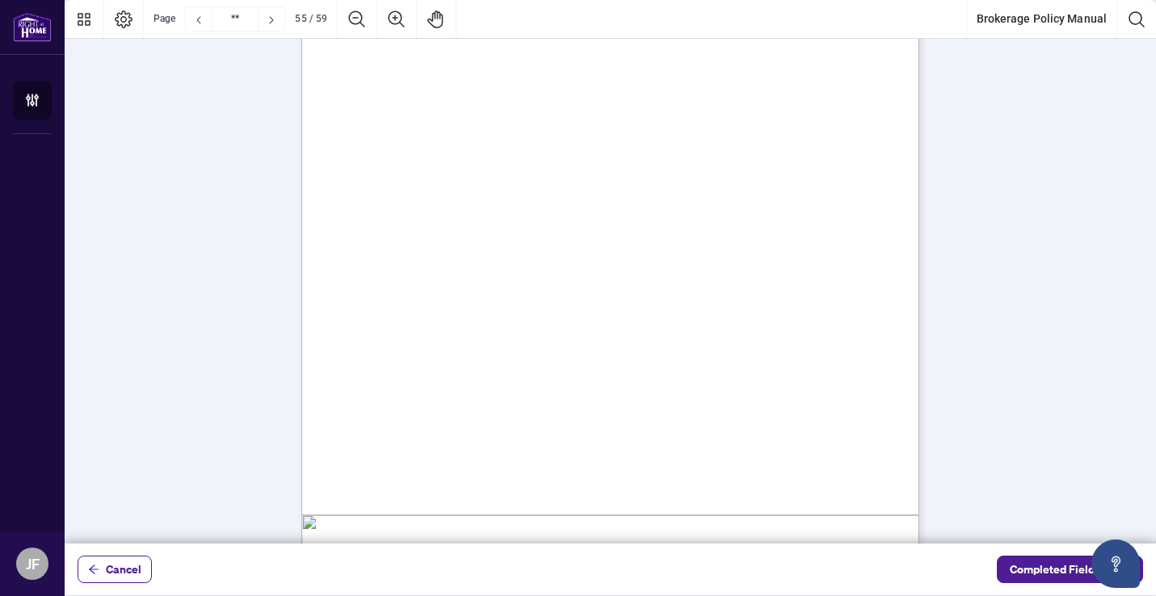
scroll to position [44420, 0]
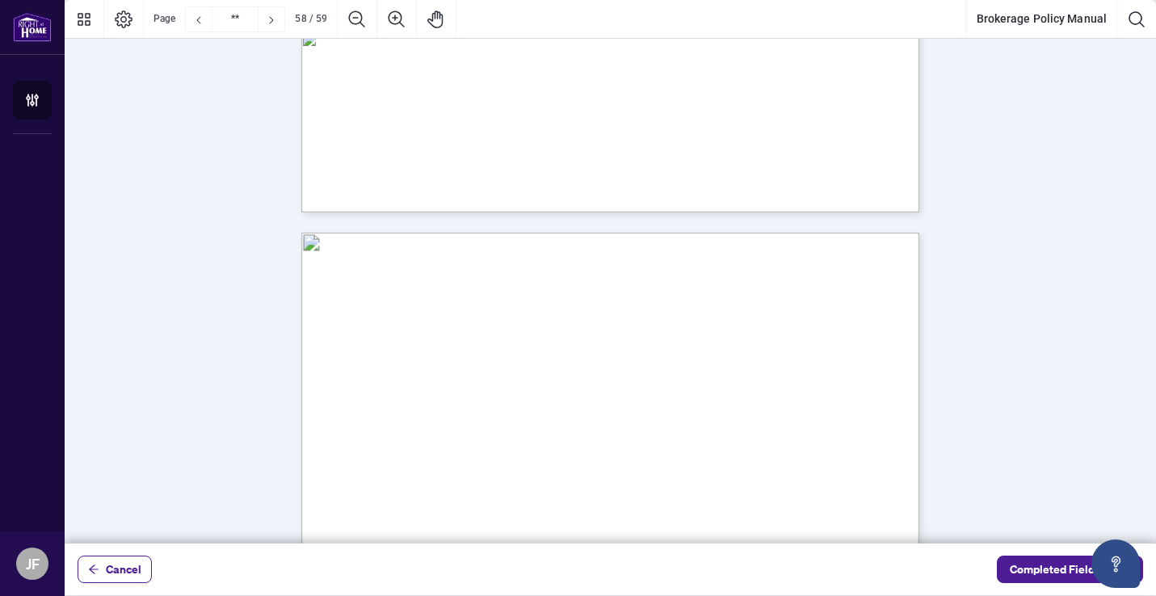
type input "**"
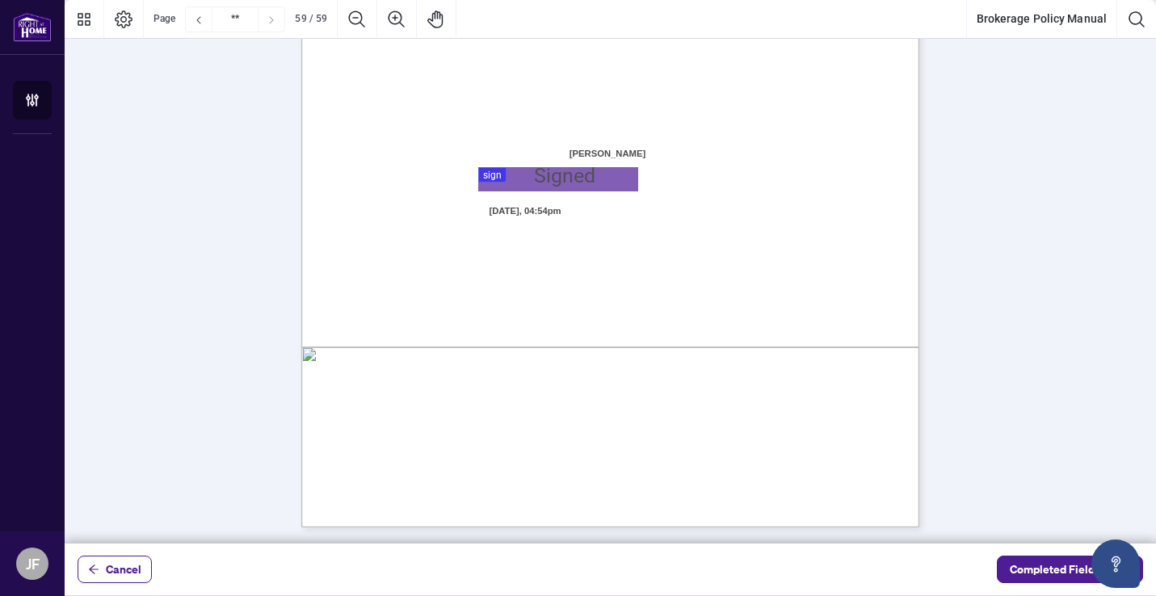
scroll to position [0, 0]
click at [581, 179] on div "Sign 01K1KF6HSSBDC688D4TJ89XHEA, Sign" at bounding box center [558, 179] width 160 height 24
click at [581, 179] on div at bounding box center [610, 271] width 1091 height 543
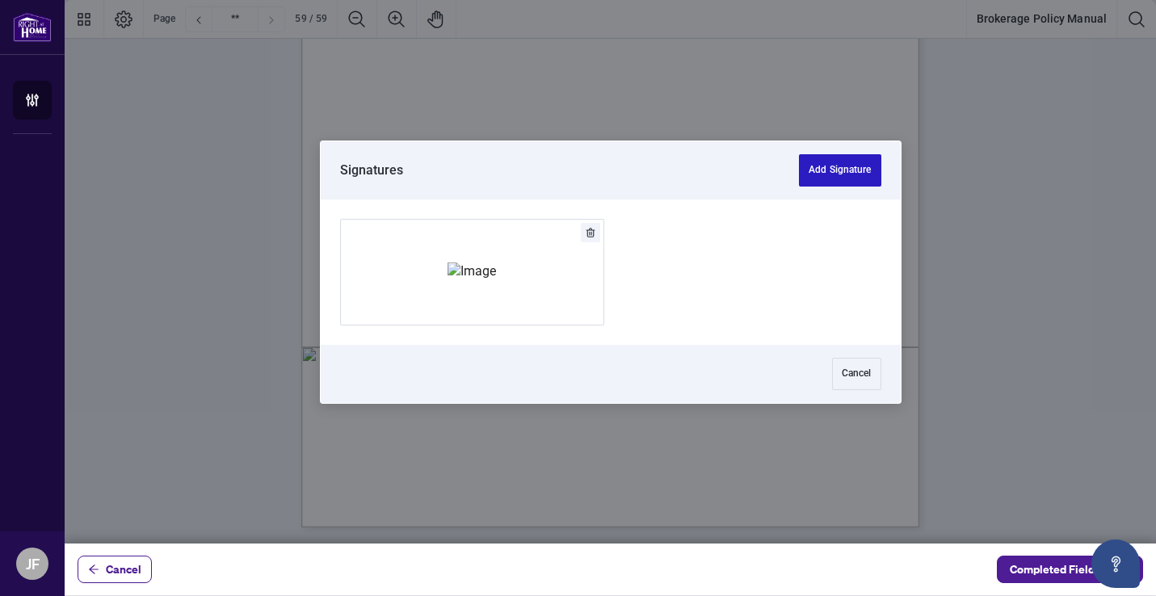
click at [852, 168] on button "Add Signature" at bounding box center [840, 170] width 82 height 32
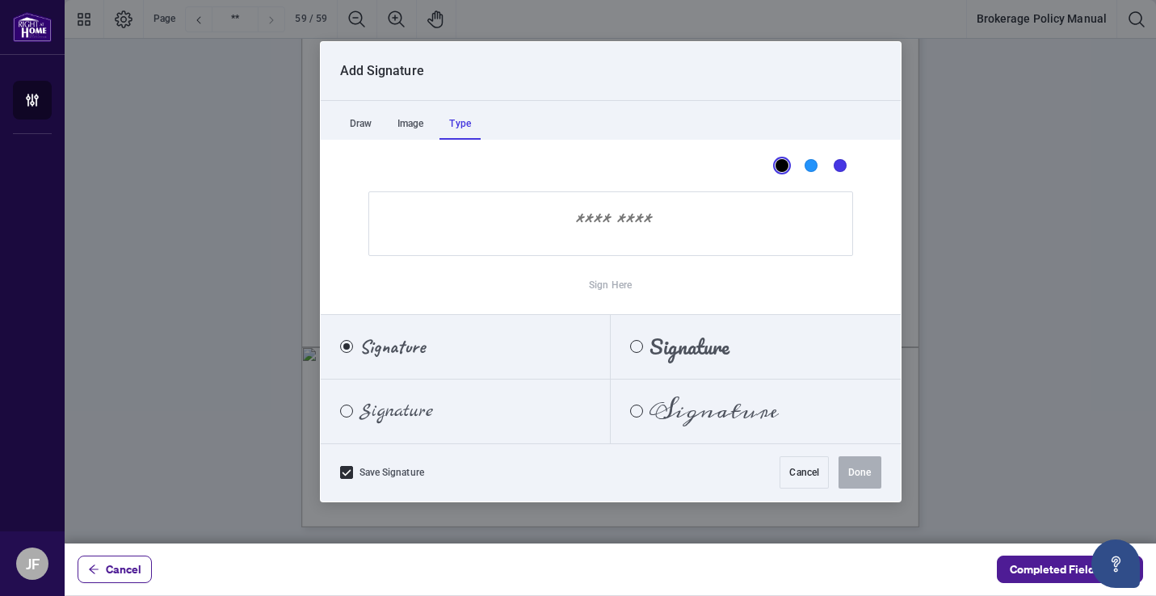
click at [467, 124] on div "Type" at bounding box center [459, 123] width 40 height 32
click at [642, 349] on div "Pacifico" at bounding box center [636, 346] width 13 height 13
click at [622, 229] on input "Sign Here" at bounding box center [610, 223] width 484 height 65
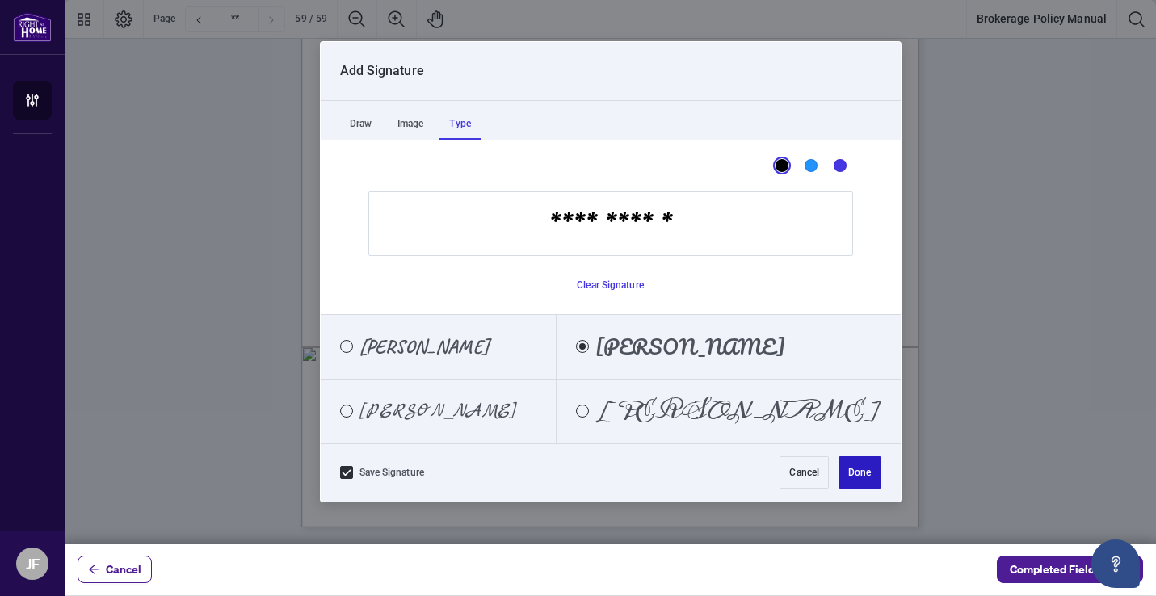
type input "**********"
click at [862, 472] on button "Done" at bounding box center [859, 472] width 42 height 32
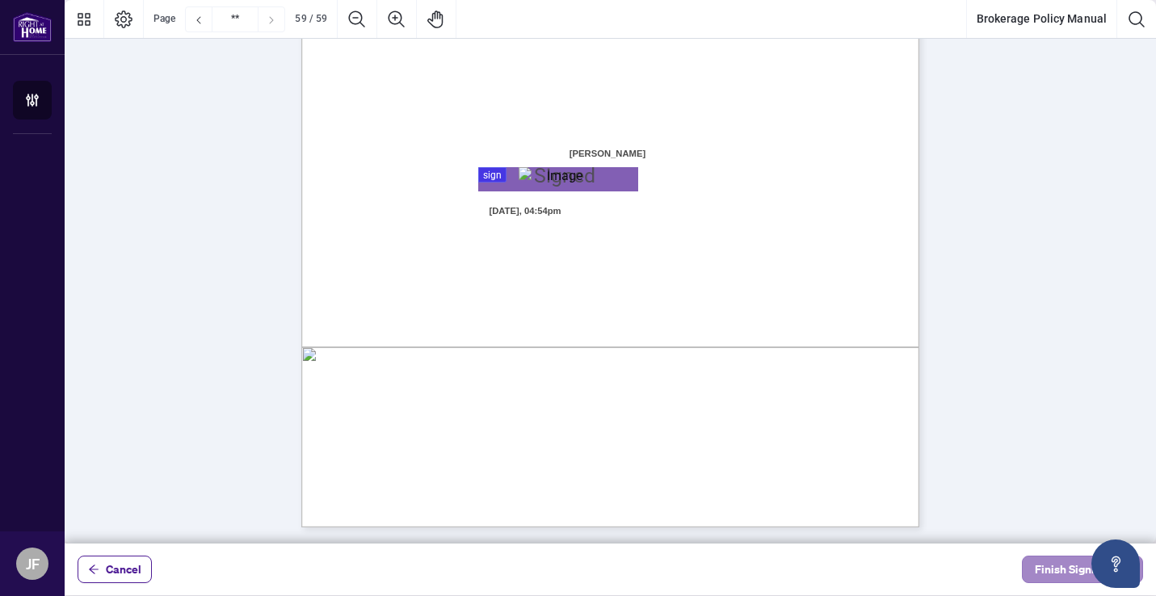
click at [1054, 570] on span "Finish Signing" at bounding box center [1070, 569] width 73 height 26
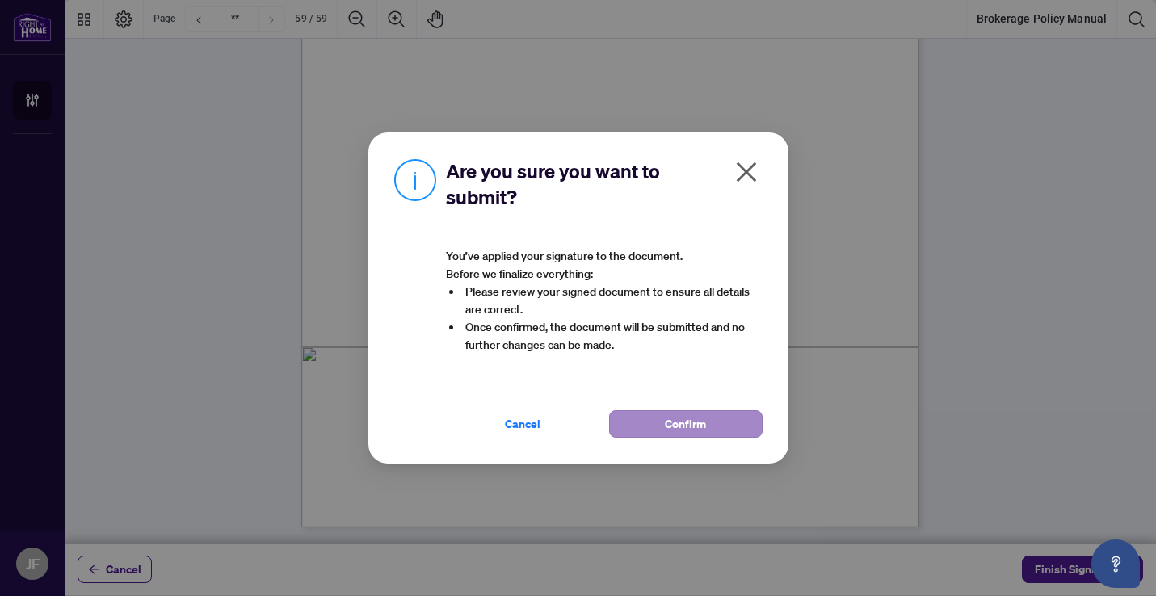
click at [673, 423] on span "Confirm" at bounding box center [685, 424] width 41 height 26
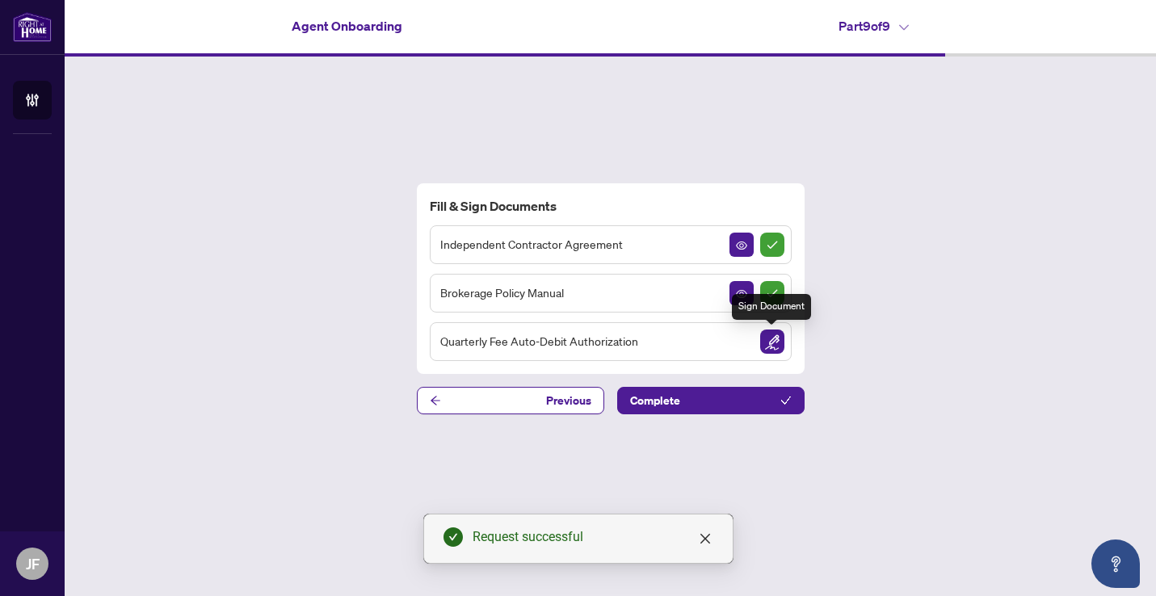
click at [774, 339] on img "Sign Document" at bounding box center [772, 341] width 24 height 24
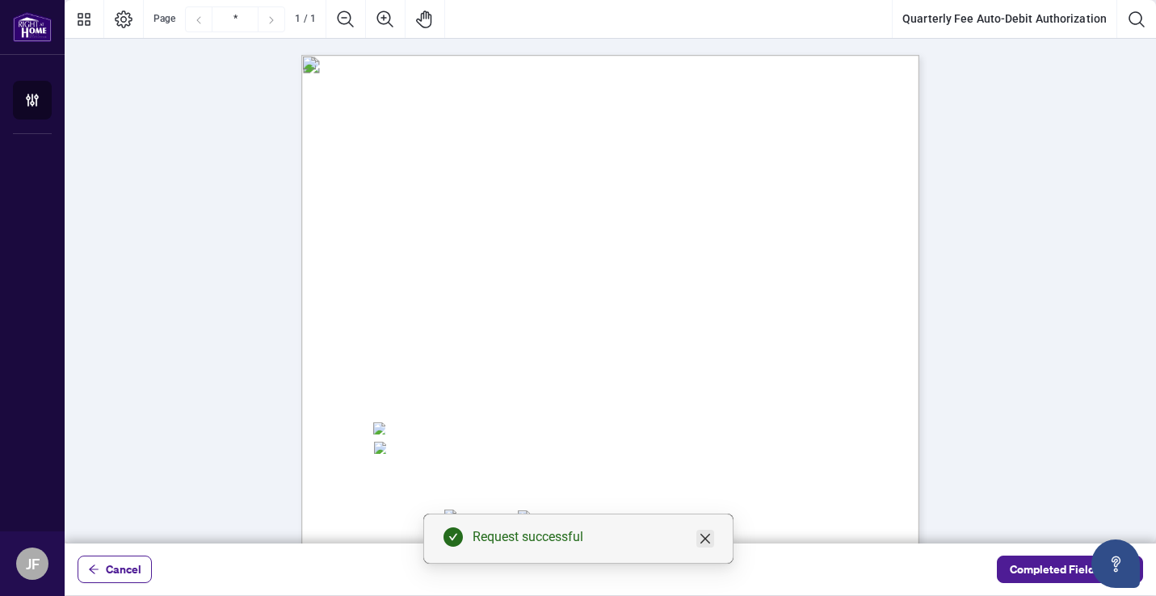
click at [709, 535] on icon "close" at bounding box center [704, 538] width 13 height 13
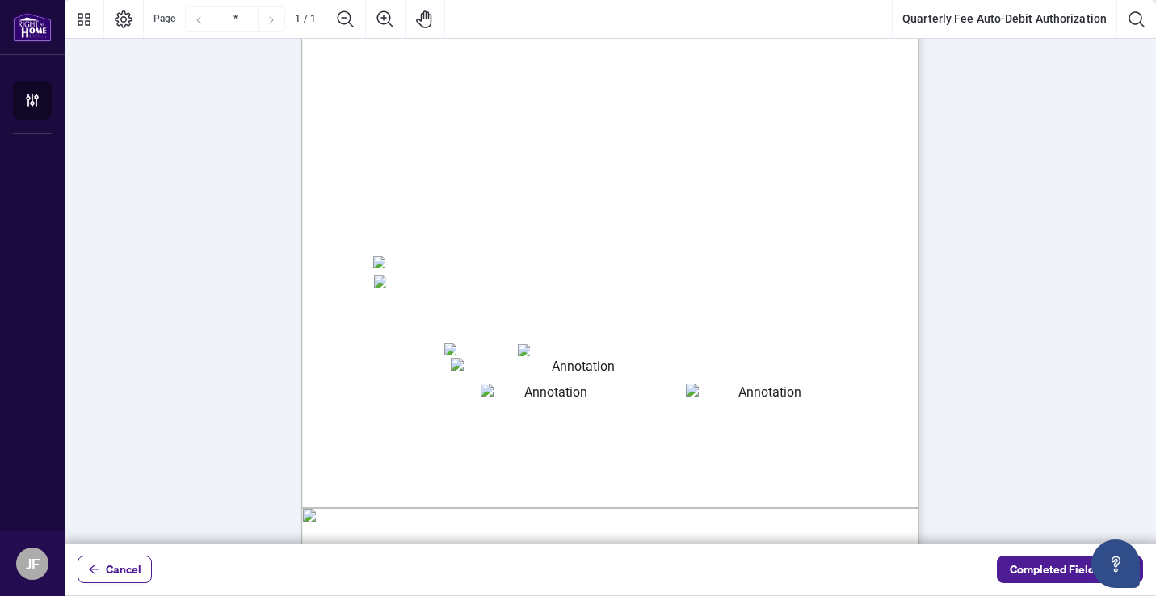
scroll to position [147, 0]
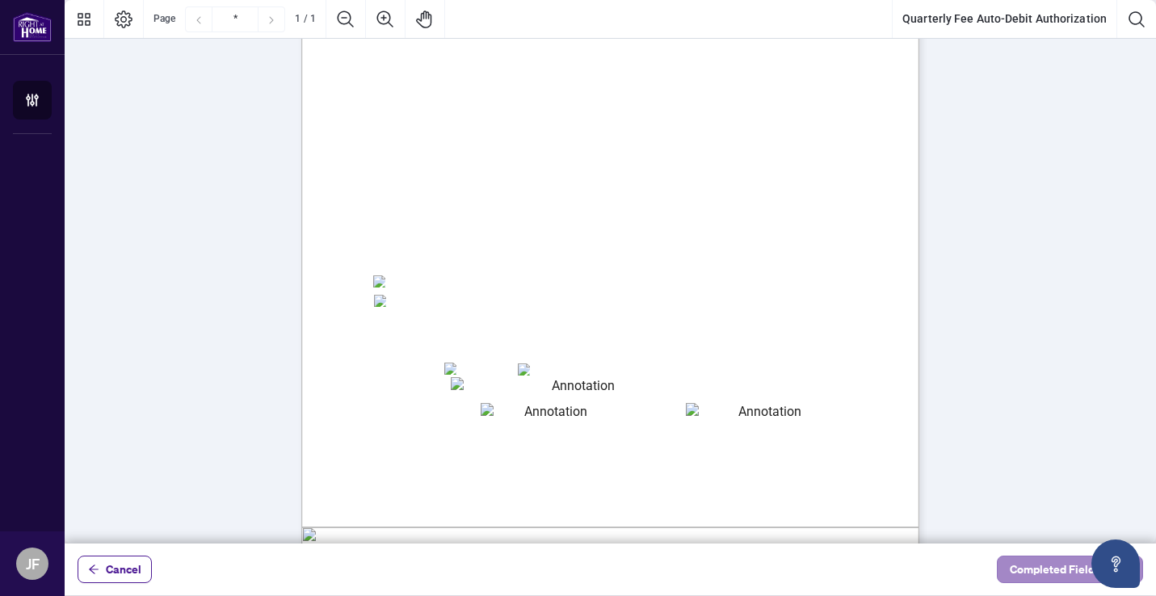
click at [1030, 573] on span "Completed Fields 0 of 1" at bounding box center [1069, 569] width 120 height 26
click at [484, 392] on textarea "01JYSH6N3QG8E1WFK6KJHV1ZM9" at bounding box center [577, 387] width 253 height 20
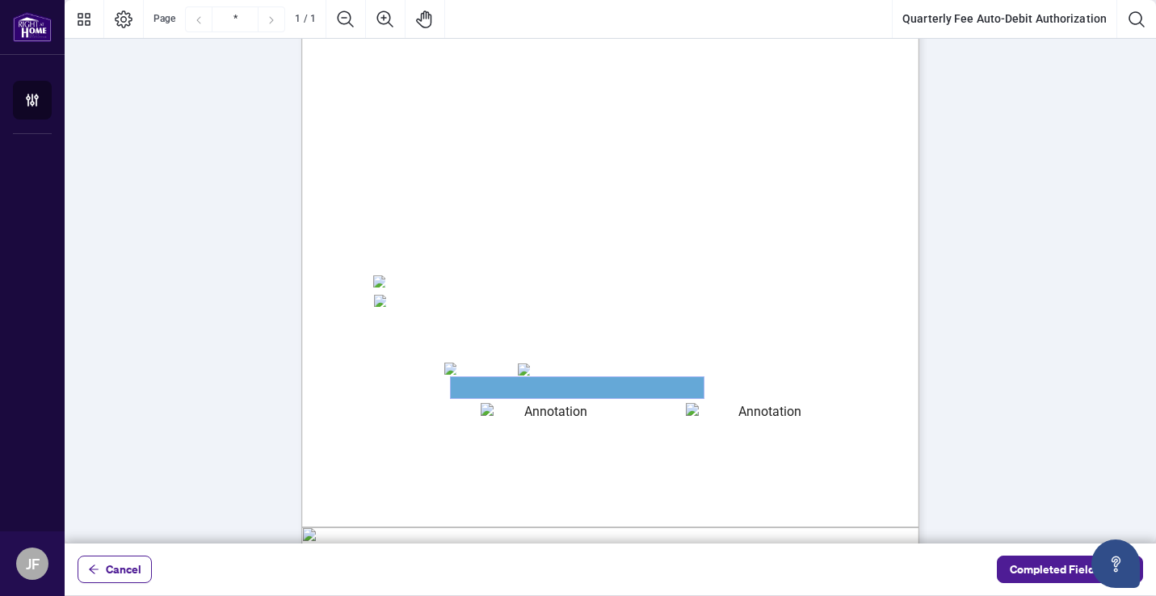
click at [484, 392] on textarea "01JYSH6N3QG8E1WFK6KJHV1ZM9" at bounding box center [577, 387] width 253 height 21
click at [464, 390] on textarea "01JYSH6N3QG8E1WFK6KJHV1ZM9" at bounding box center [577, 387] width 253 height 21
click at [468, 391] on textarea "01JYSH6N3QG8E1WFK6KJHV1ZM9" at bounding box center [577, 387] width 253 height 21
click at [510, 388] on textarea "01JYSH6N3QG8E1WFK6KJHV1ZM9" at bounding box center [577, 387] width 253 height 21
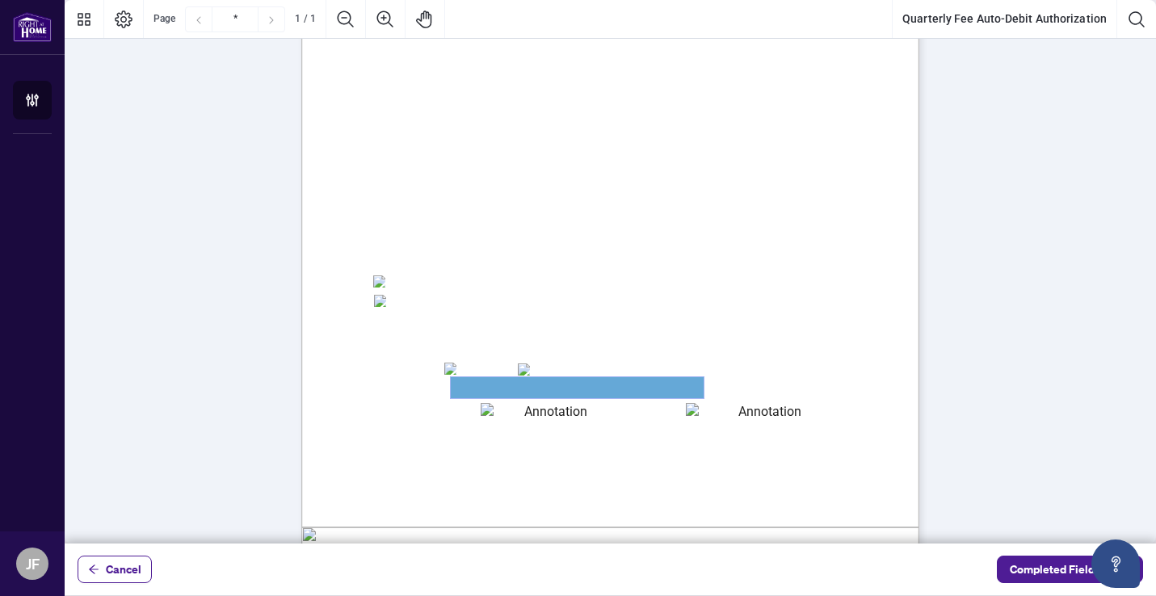
click at [510, 388] on textarea "01JYSH6N3QG8E1WFK6KJHV1ZM9" at bounding box center [577, 387] width 253 height 21
click at [502, 387] on textarea "01JYSH6N3QG8E1WFK6KJHV1ZM9" at bounding box center [577, 387] width 253 height 21
click at [521, 393] on textarea "01JYSH6N3QG8E1WFK6KJHV1ZM9" at bounding box center [577, 387] width 253 height 21
click at [576, 388] on textarea "01JYSH6N3QG8E1WFK6KJHV1ZM9" at bounding box center [577, 387] width 253 height 21
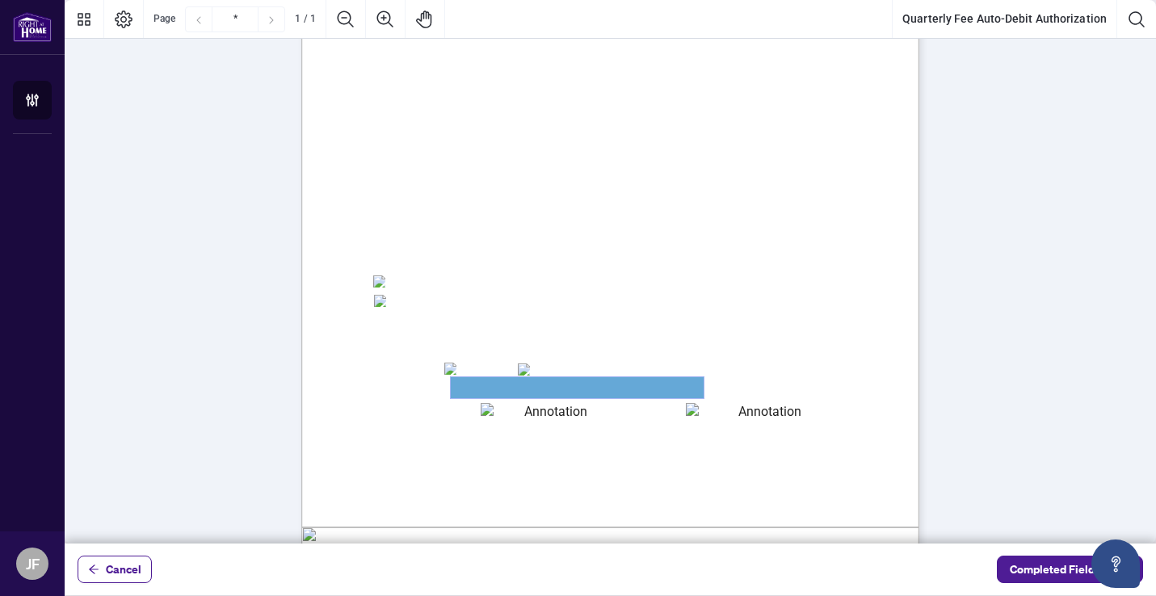
click at [576, 388] on textarea "01JYSH6N3QG8E1WFK6KJHV1ZM9" at bounding box center [577, 387] width 253 height 21
click at [541, 414] on textarea "01JYSH6Y8NC4A9ZZN4JET9H3W9" at bounding box center [548, 412] width 137 height 19
click at [573, 386] on textarea "01JYSH6N3QG8E1WFK6KJHV1ZM9" at bounding box center [577, 387] width 253 height 21
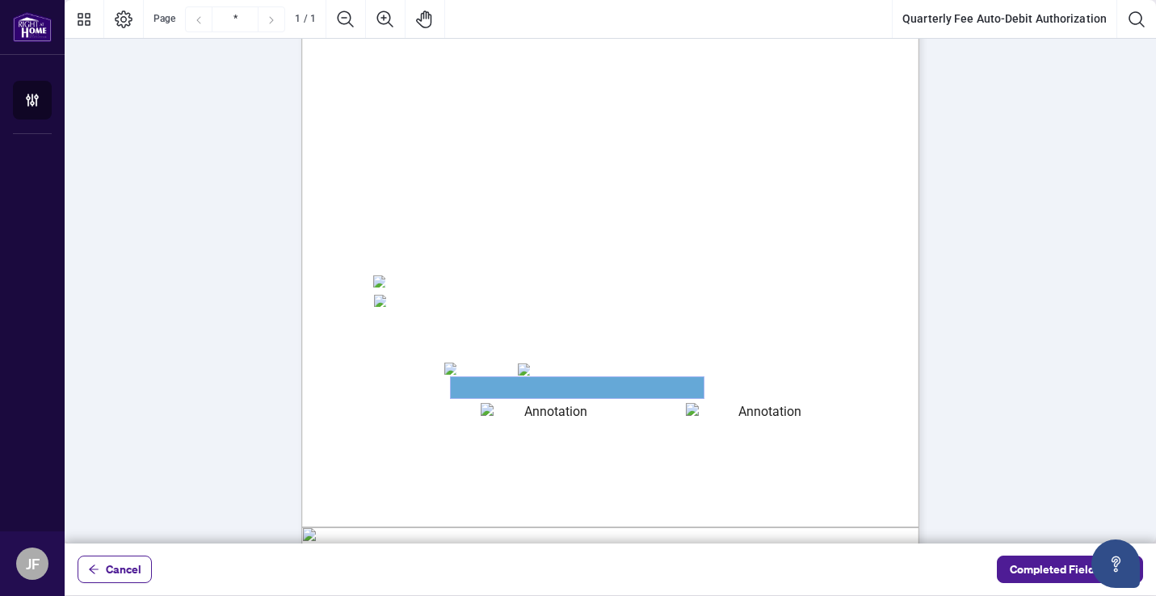
click at [459, 388] on textarea "01JYSH6N3QG8E1WFK6KJHV1ZM9" at bounding box center [577, 387] width 253 height 21
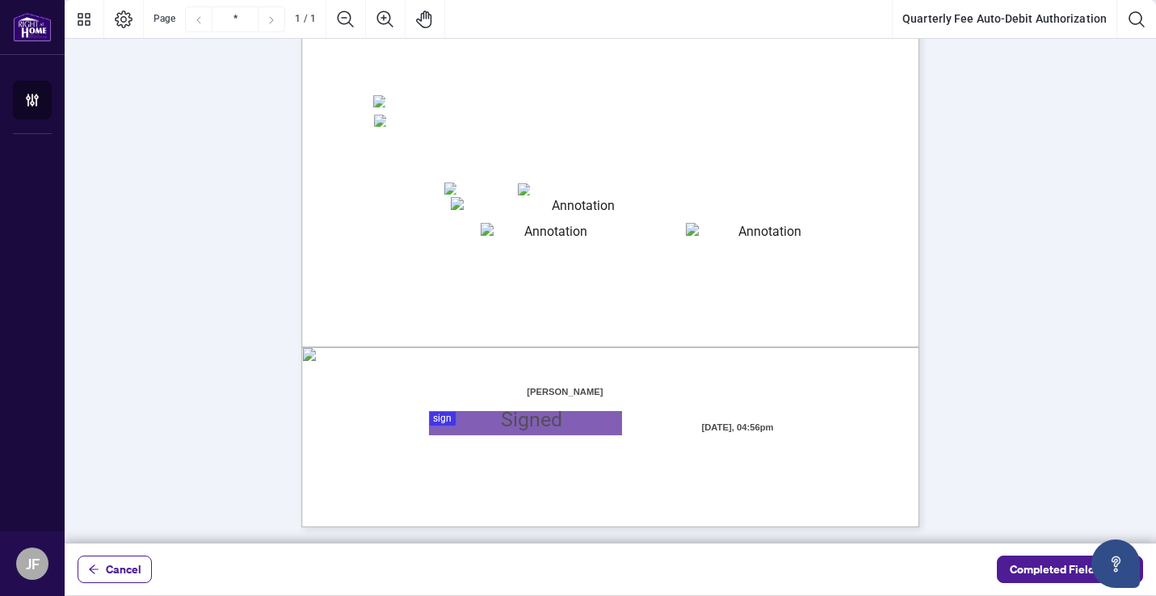
scroll to position [327, 0]
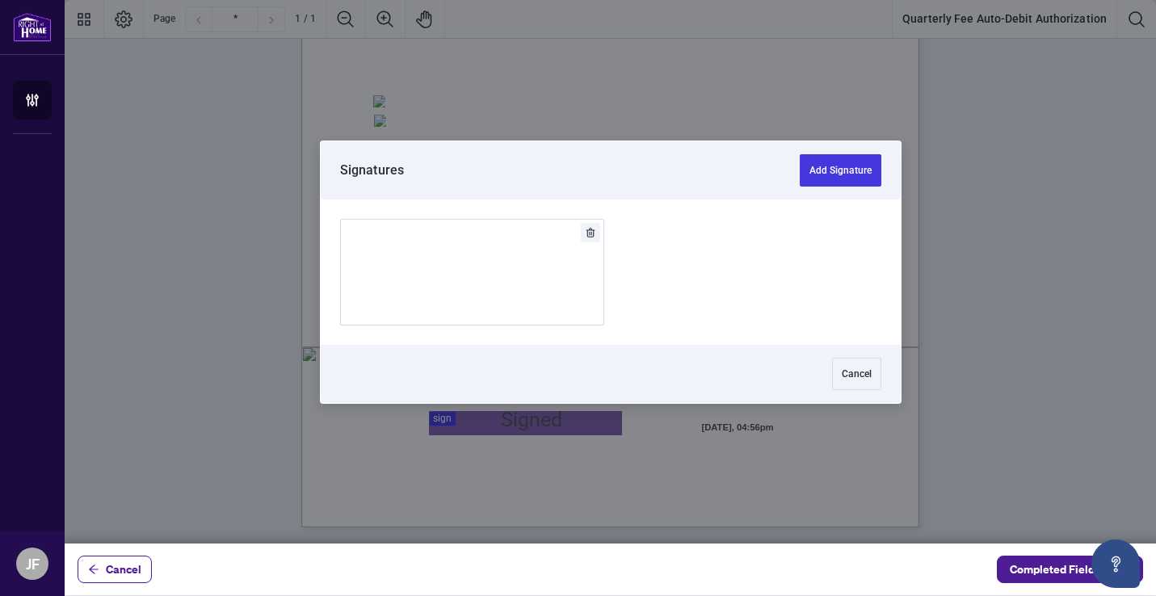
click at [568, 427] on div at bounding box center [610, 271] width 1091 height 543
click at [846, 170] on button "Add Signature" at bounding box center [840, 170] width 82 height 32
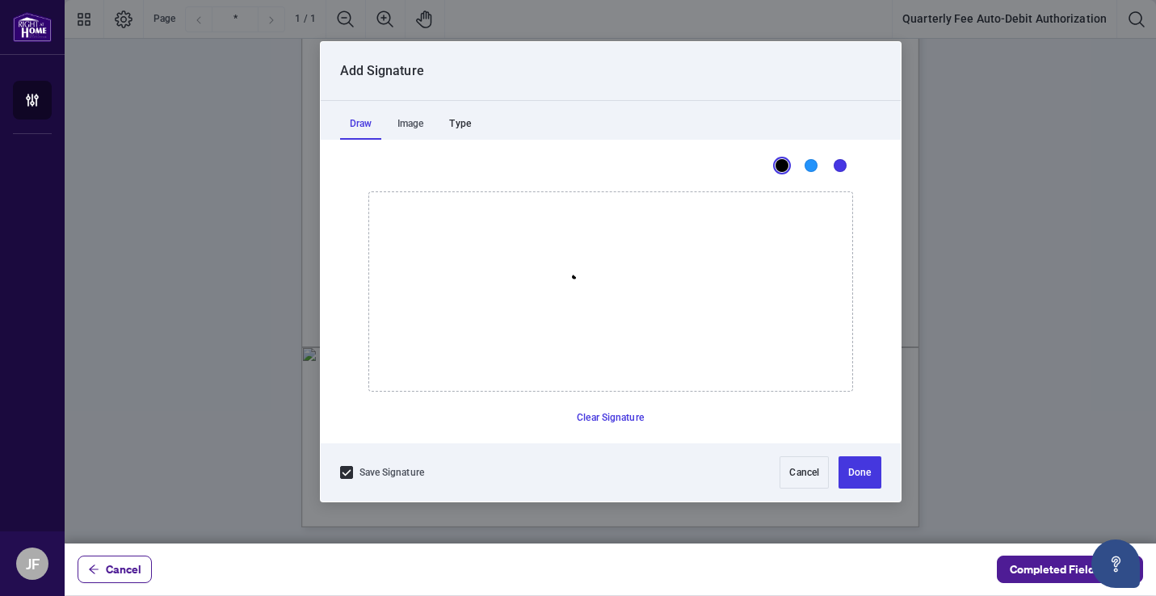
click at [467, 118] on div "Type" at bounding box center [459, 123] width 40 height 32
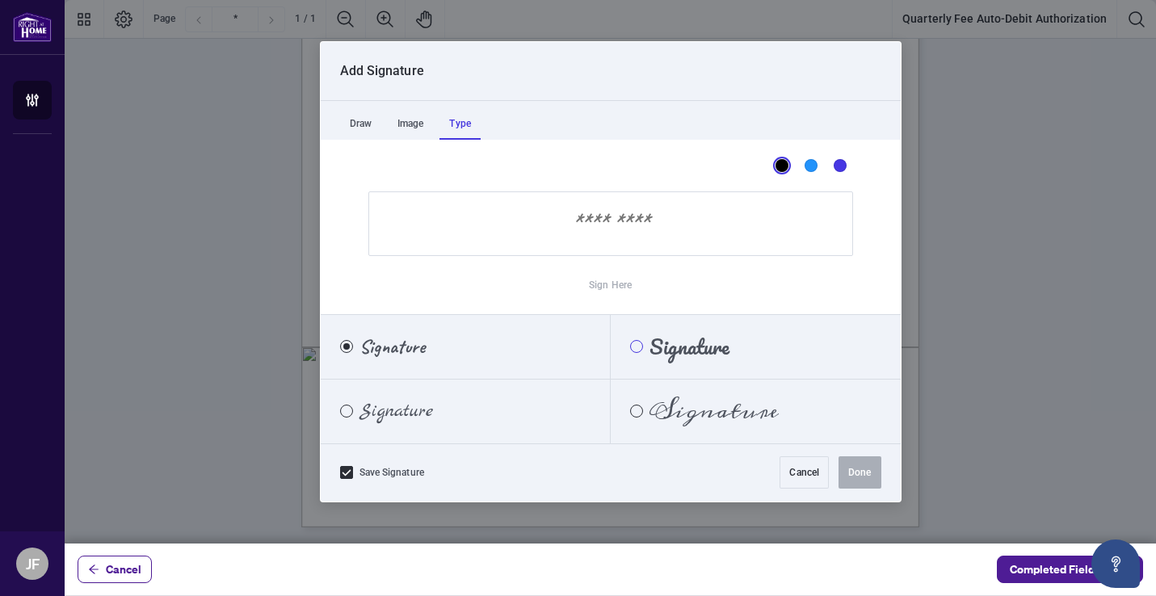
click at [631, 349] on div "Pacifico" at bounding box center [636, 346] width 13 height 13
click at [598, 240] on input "Sign Here" at bounding box center [610, 223] width 484 height 65
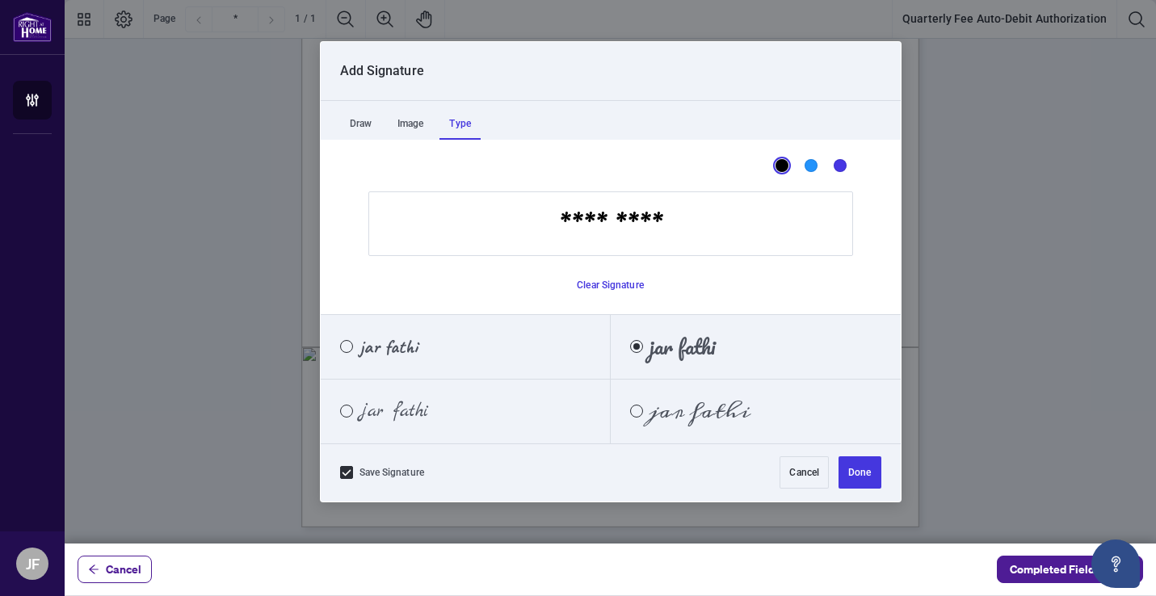
click at [598, 231] on input "*********" at bounding box center [610, 223] width 484 height 65
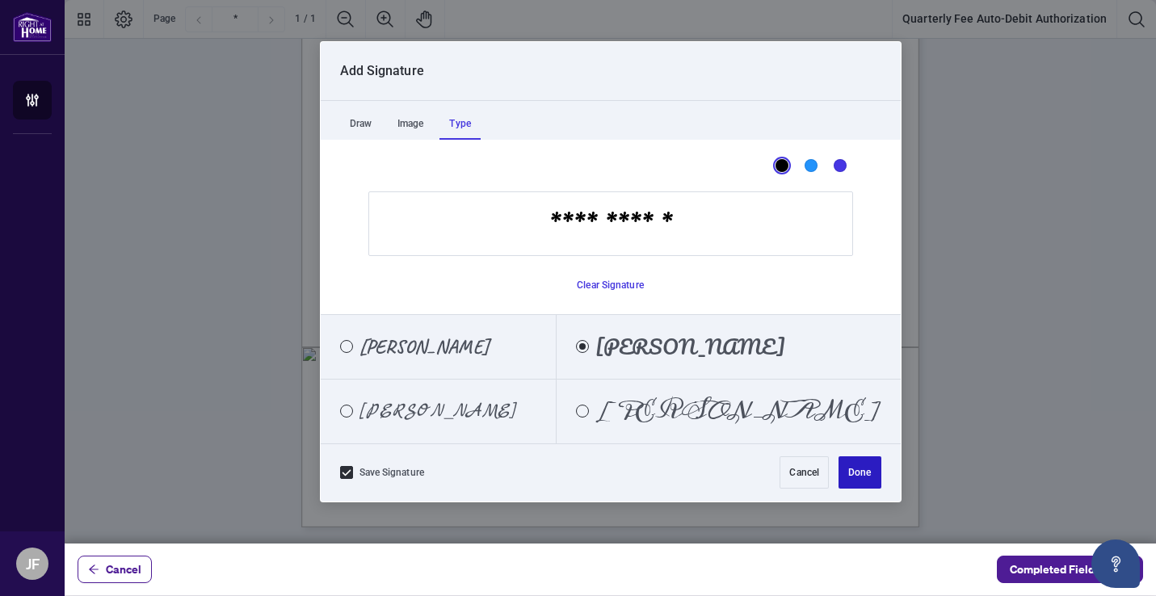
type input "**********"
click at [858, 475] on button "Done" at bounding box center [859, 472] width 42 height 32
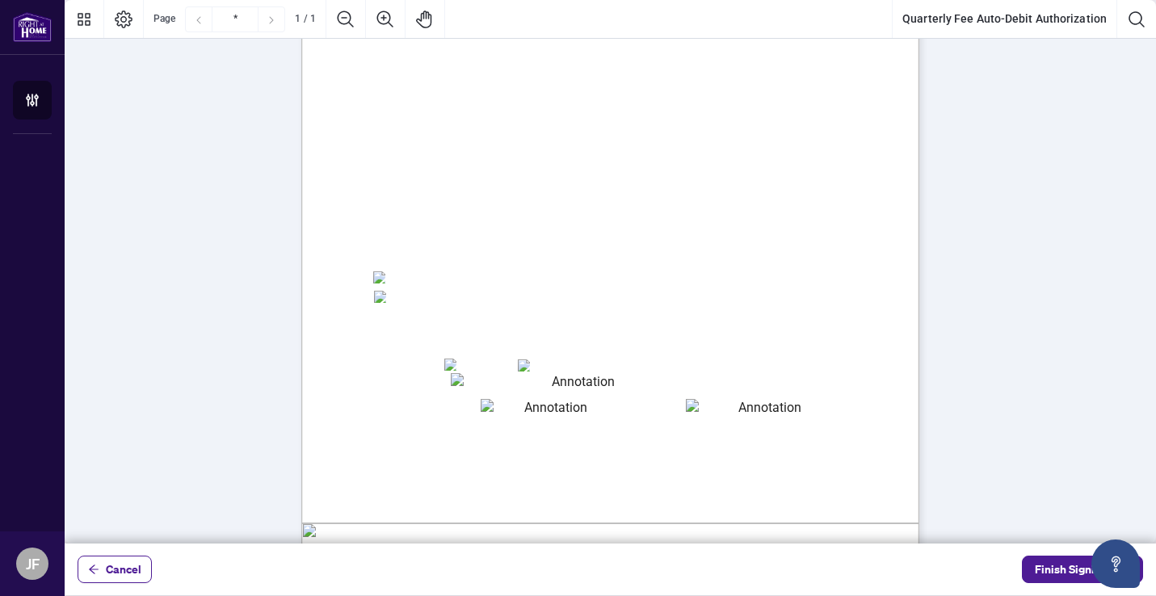
scroll to position [134, 0]
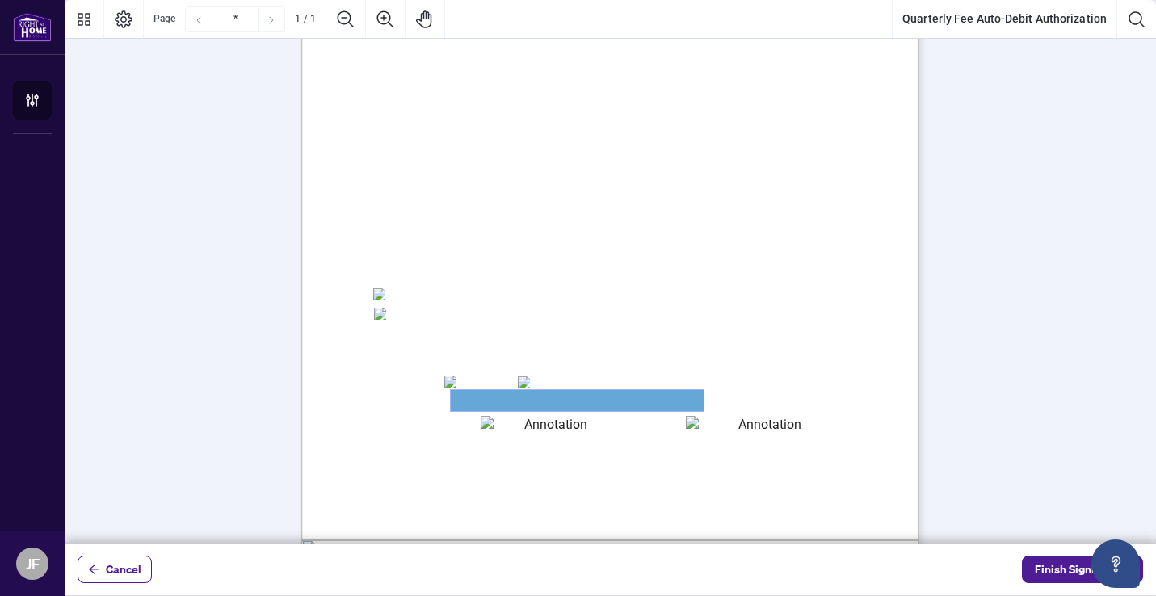
click at [501, 407] on textarea "01JYSH6N3QG8E1WFK6KJHV1ZM9" at bounding box center [577, 400] width 253 height 21
click at [481, 384] on span "VISA" at bounding box center [469, 381] width 23 height 12
click at [504, 394] on textarea "01JYSH6N3QG8E1WFK6KJHV1ZM9" at bounding box center [577, 400] width 253 height 21
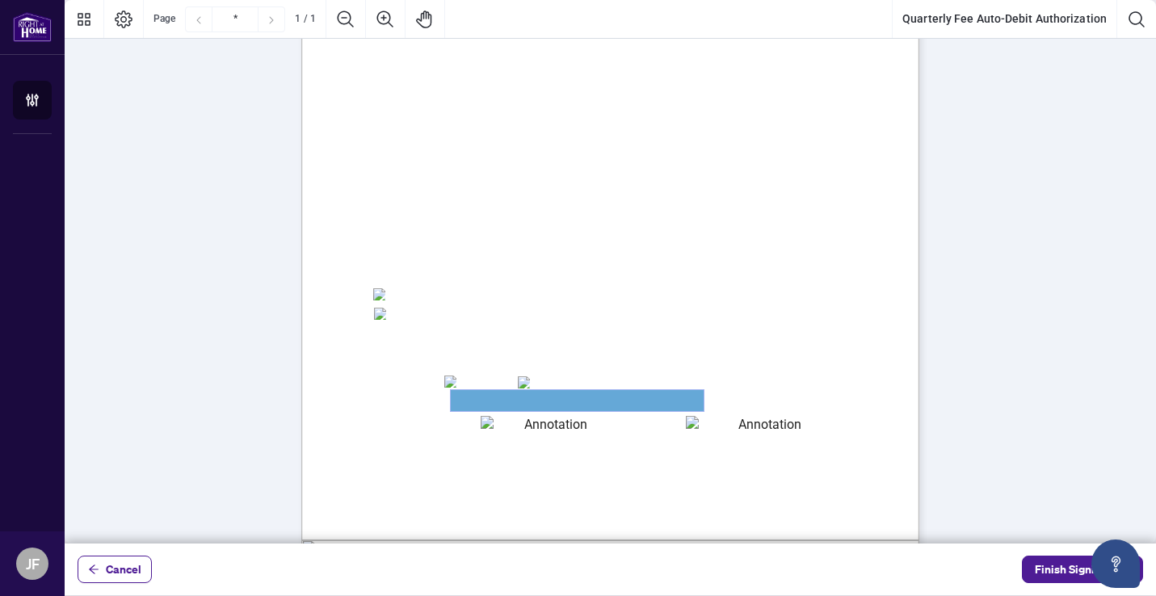
click at [504, 394] on textarea "01JYSH6N3QG8E1WFK6KJHV1ZM9" at bounding box center [577, 400] width 253 height 21
click at [501, 397] on textarea "01JYSH6N3QG8E1WFK6KJHV1ZM9" at bounding box center [577, 400] width 253 height 20
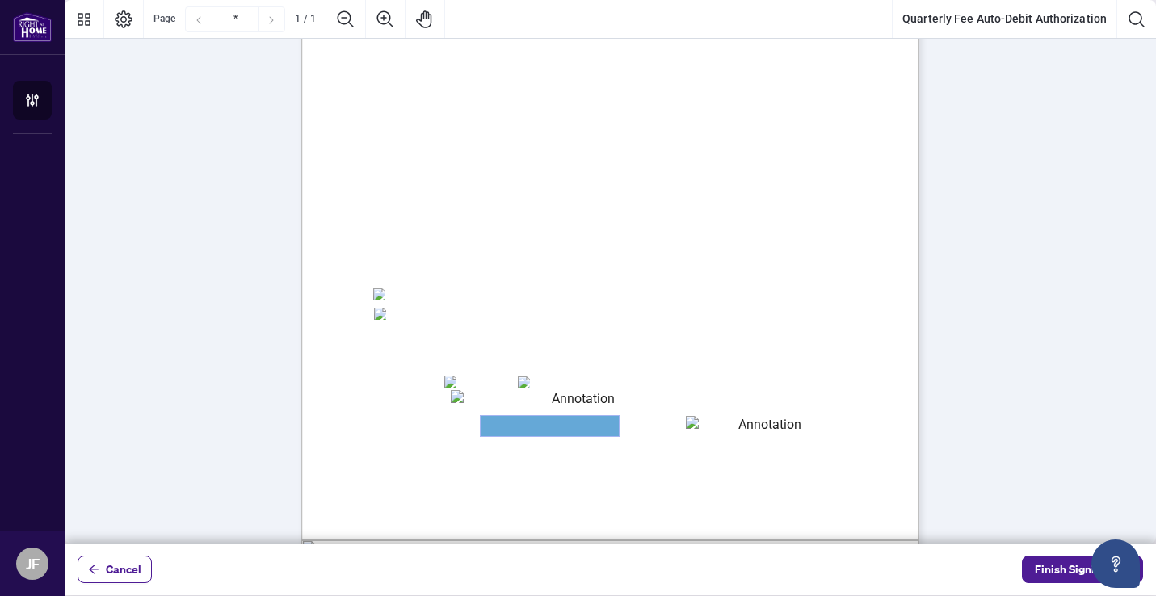
click at [505, 420] on textarea "01JYSH6Y8NC4A9ZZN4JET9H3W9" at bounding box center [549, 426] width 138 height 20
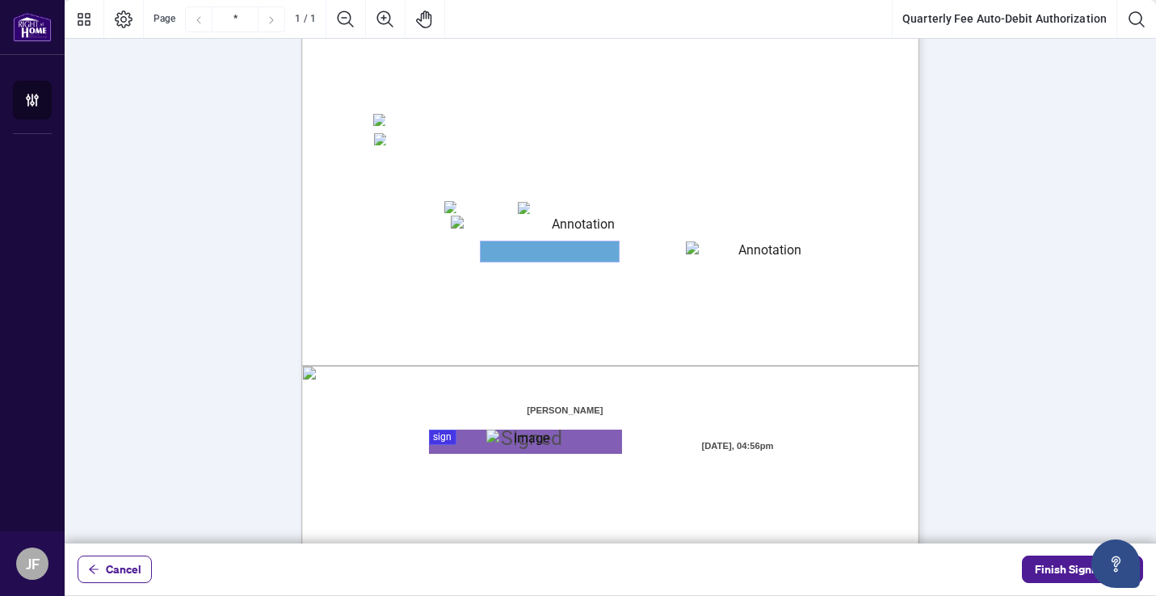
scroll to position [327, 0]
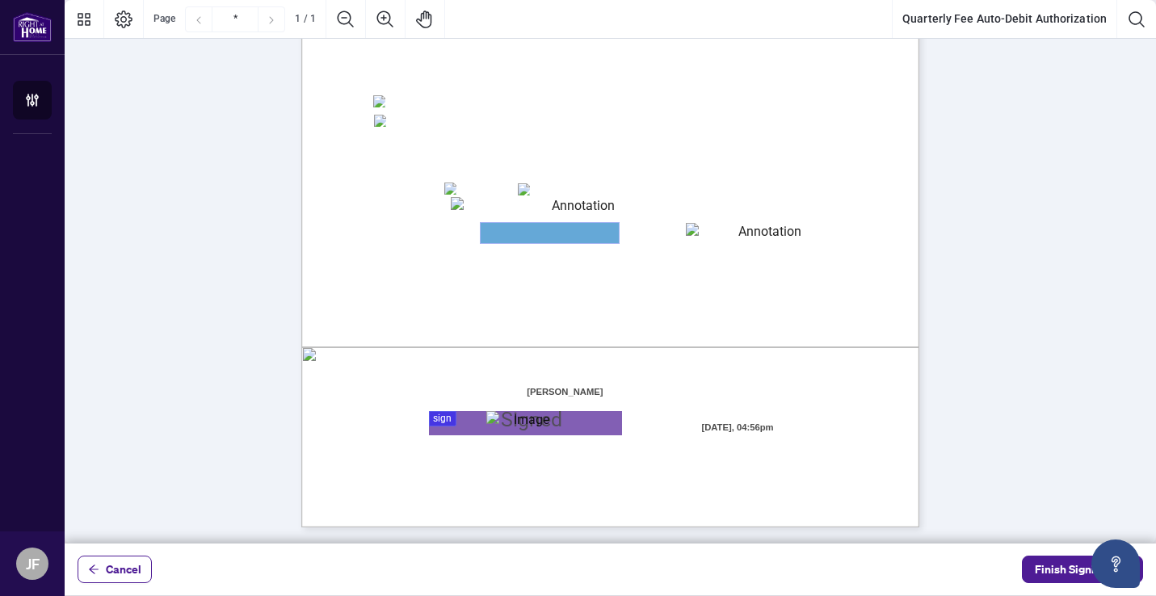
click at [556, 241] on textarea "01JYSH6Y8NC4A9ZZN4JET9H3W9" at bounding box center [549, 233] width 138 height 20
click at [544, 229] on textarea "01JYSH6Y8NC4A9ZZN4JET9H3W9" at bounding box center [549, 233] width 138 height 20
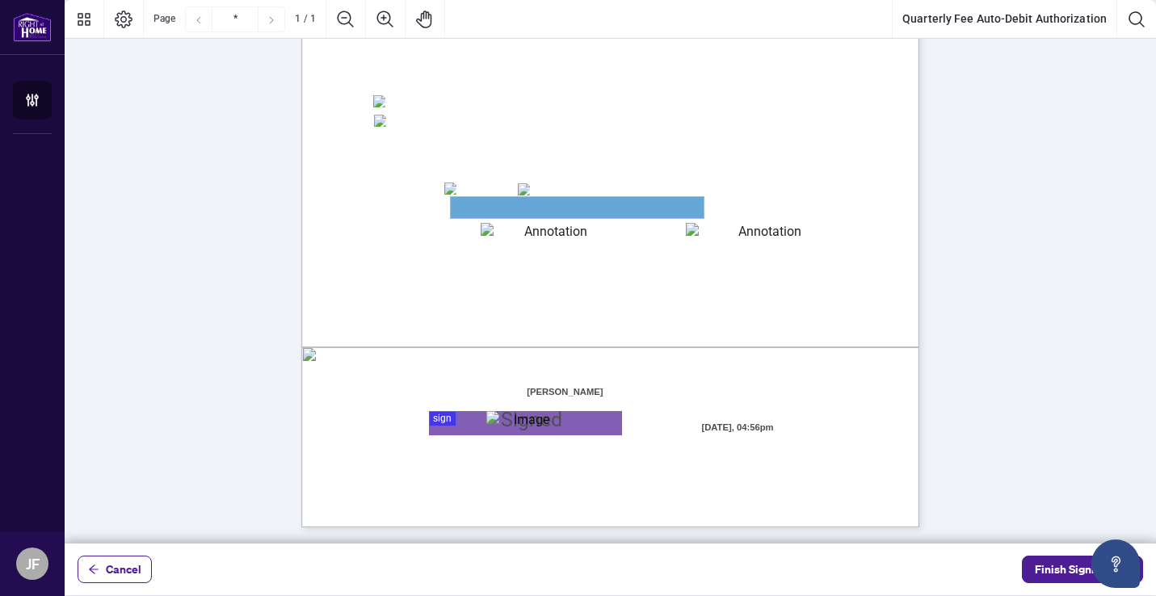
click at [549, 210] on textarea "01JYSH6N3QG8E1WFK6KJHV1ZM9" at bounding box center [577, 207] width 253 height 21
click at [576, 242] on textarea "01JYSH6Y8NC4A9ZZN4JET9H3W9" at bounding box center [548, 232] width 137 height 19
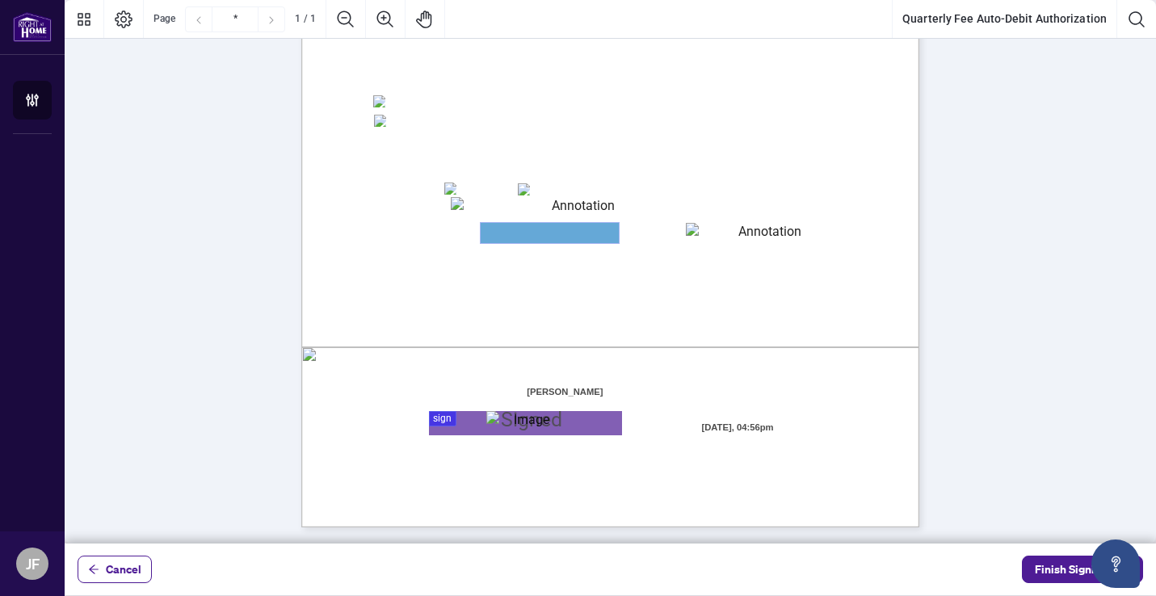
click at [573, 233] on textarea "01JYSH6Y8NC4A9ZZN4JET9H3W9" at bounding box center [549, 233] width 138 height 20
click at [709, 241] on textarea "01JYSH75Z5QNAR8XK9BK473TAW" at bounding box center [763, 232] width 154 height 19
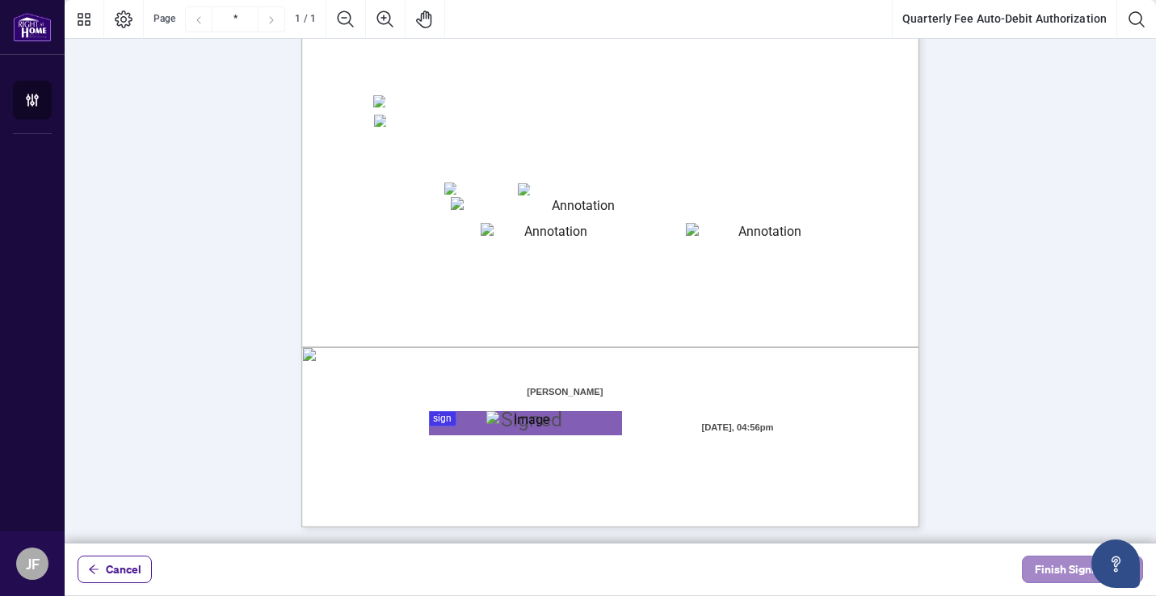
click at [1060, 564] on span "Finish Signing" at bounding box center [1070, 569] width 73 height 26
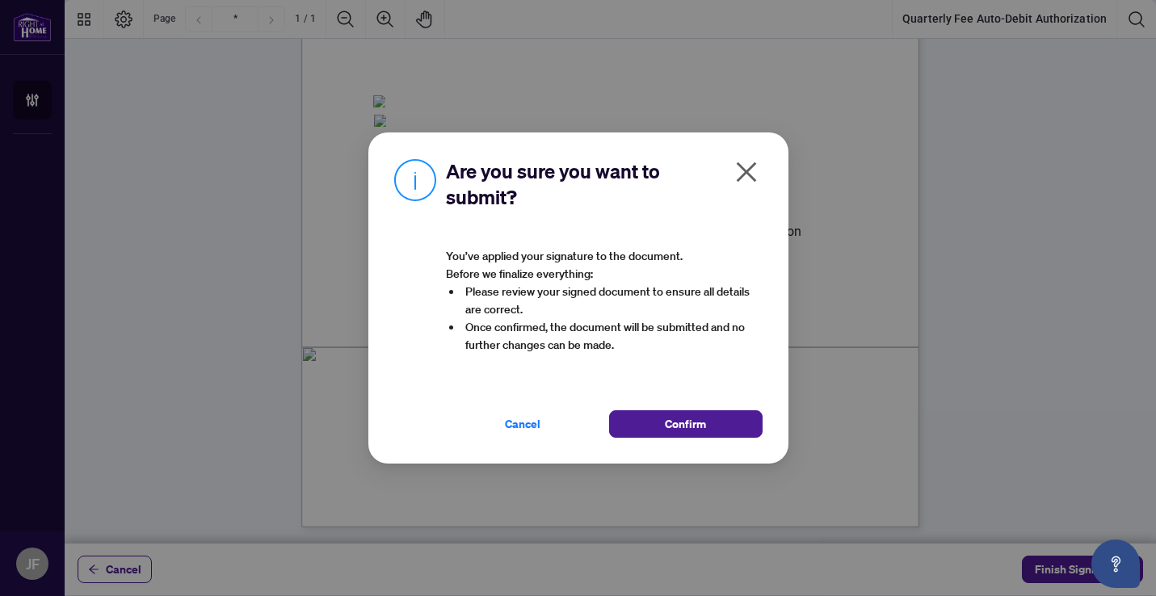
click at [745, 162] on icon "close" at bounding box center [746, 172] width 26 height 26
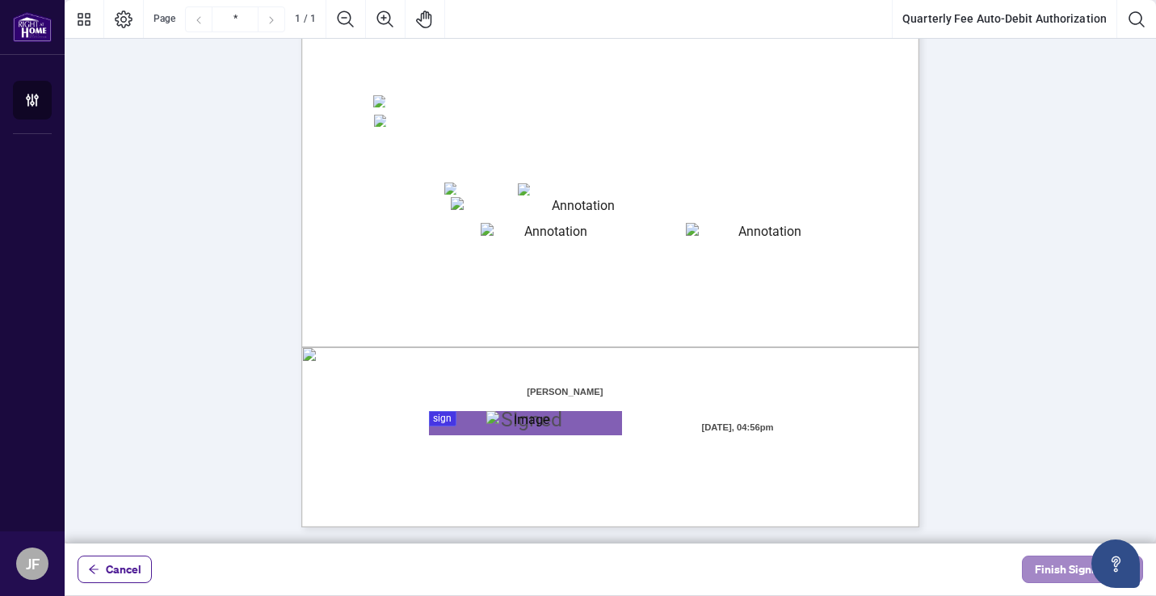
click at [1053, 568] on span "Finish Signing" at bounding box center [1070, 569] width 73 height 26
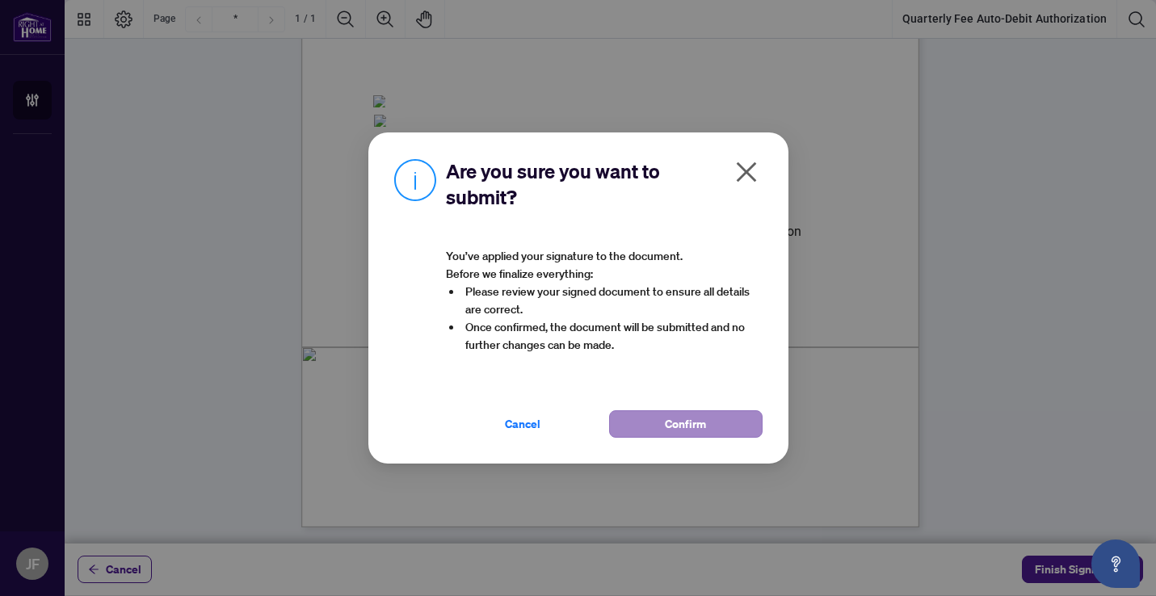
click at [721, 419] on button "Confirm" at bounding box center [685, 423] width 153 height 27
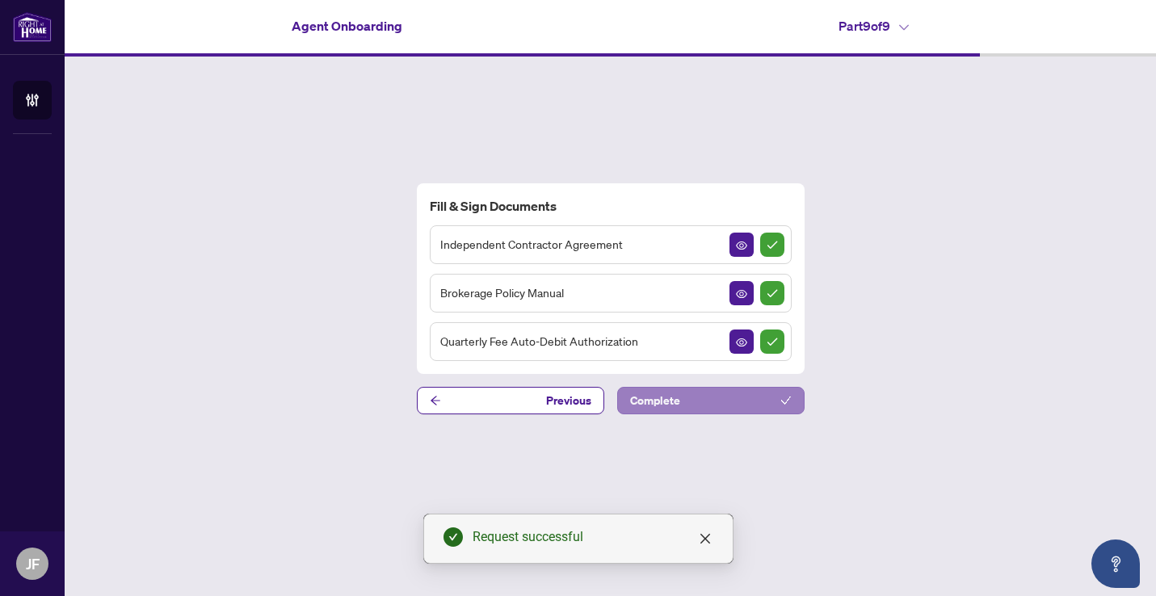
click at [741, 396] on button "Complete" at bounding box center [710, 400] width 187 height 27
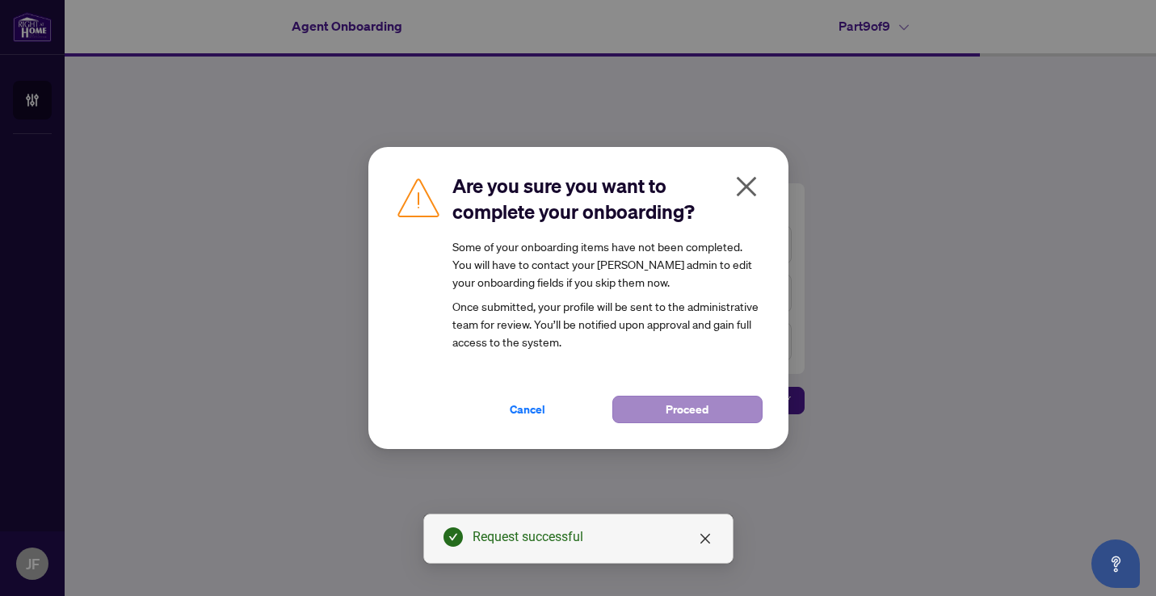
click at [652, 414] on button "Proceed" at bounding box center [687, 409] width 150 height 27
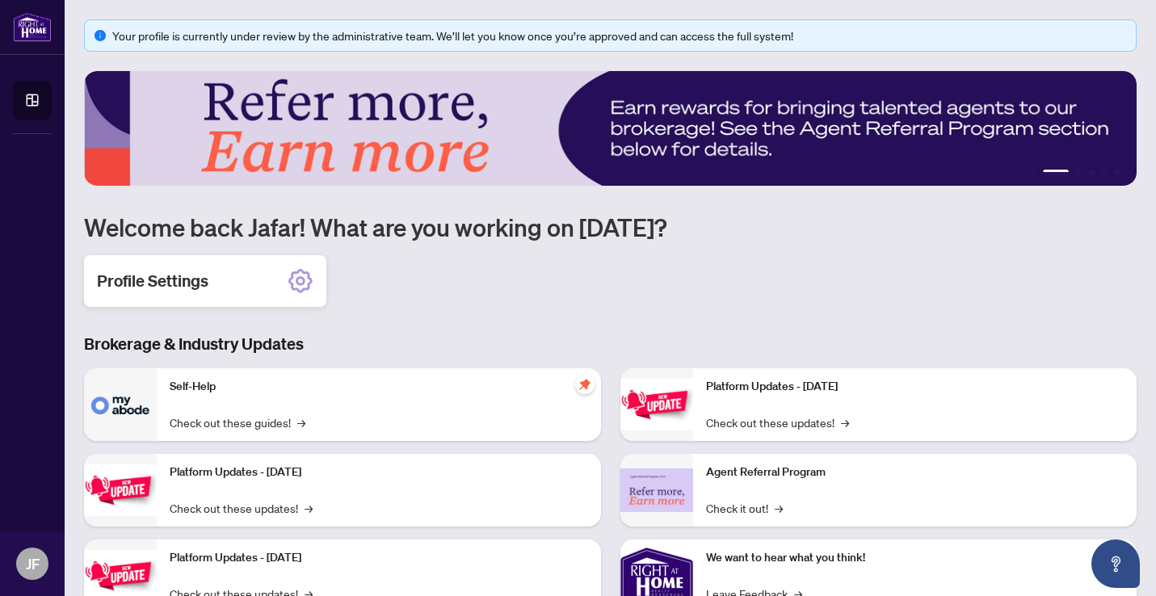
click at [220, 287] on div "Profile Settings" at bounding box center [205, 281] width 242 height 52
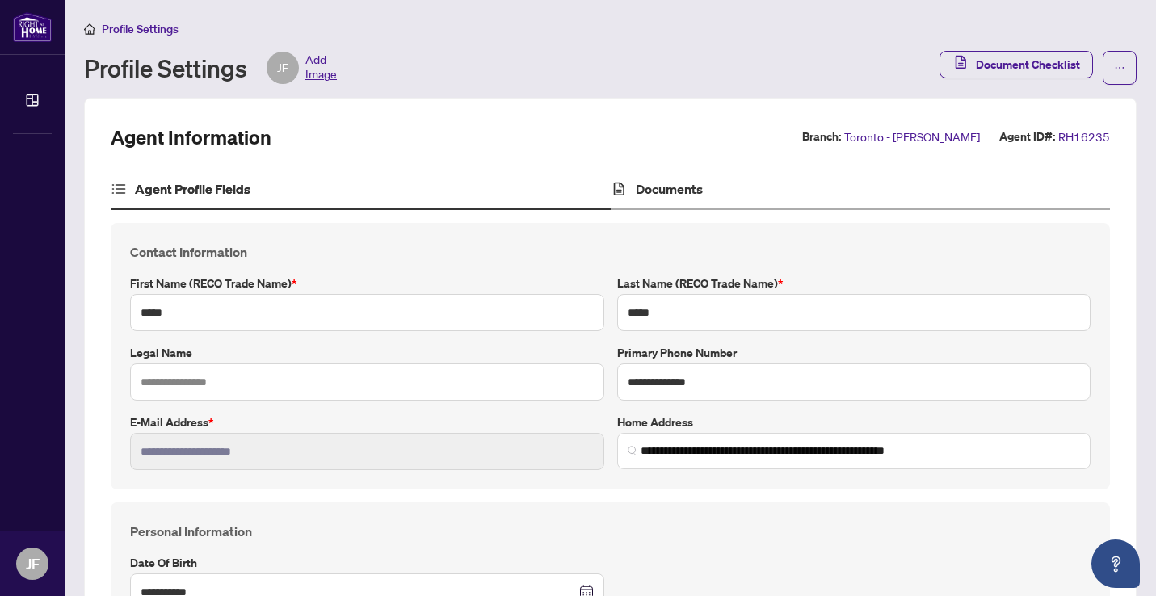
click at [623, 200] on div "Documents" at bounding box center [860, 190] width 500 height 40
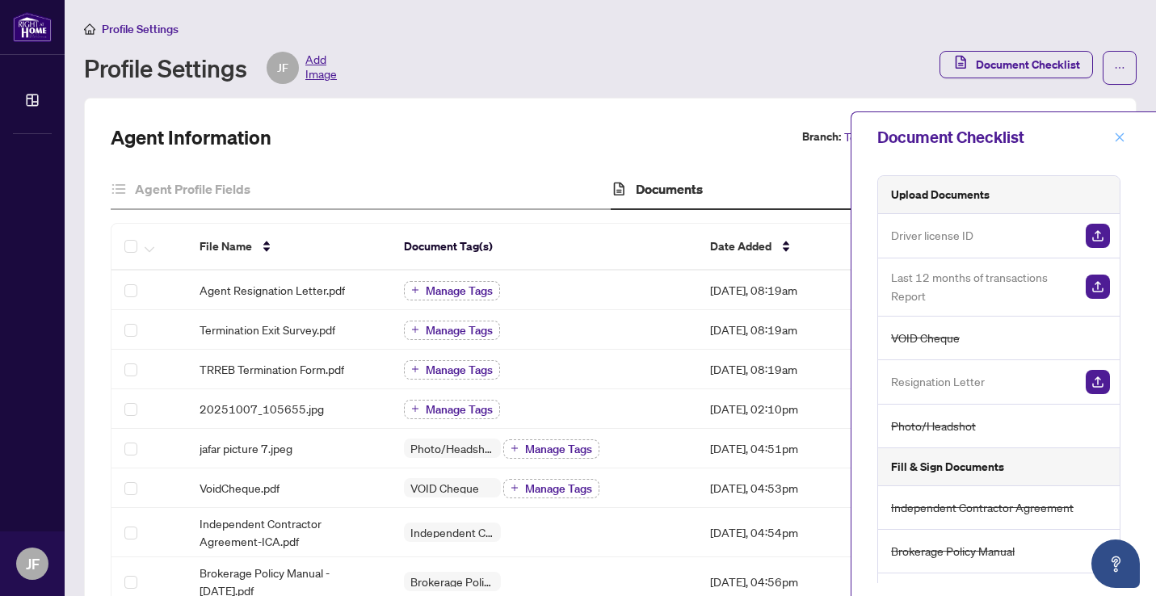
click at [1122, 141] on icon "close" at bounding box center [1119, 136] width 9 height 9
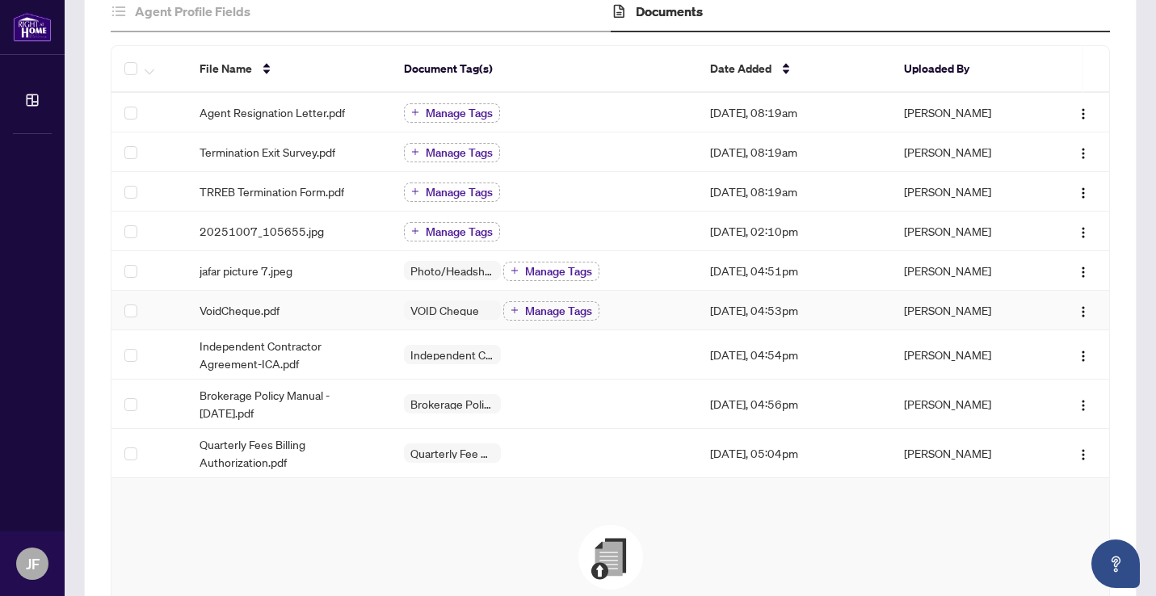
scroll to position [179, 0]
click at [1088, 451] on img "button" at bounding box center [1082, 453] width 13 height 13
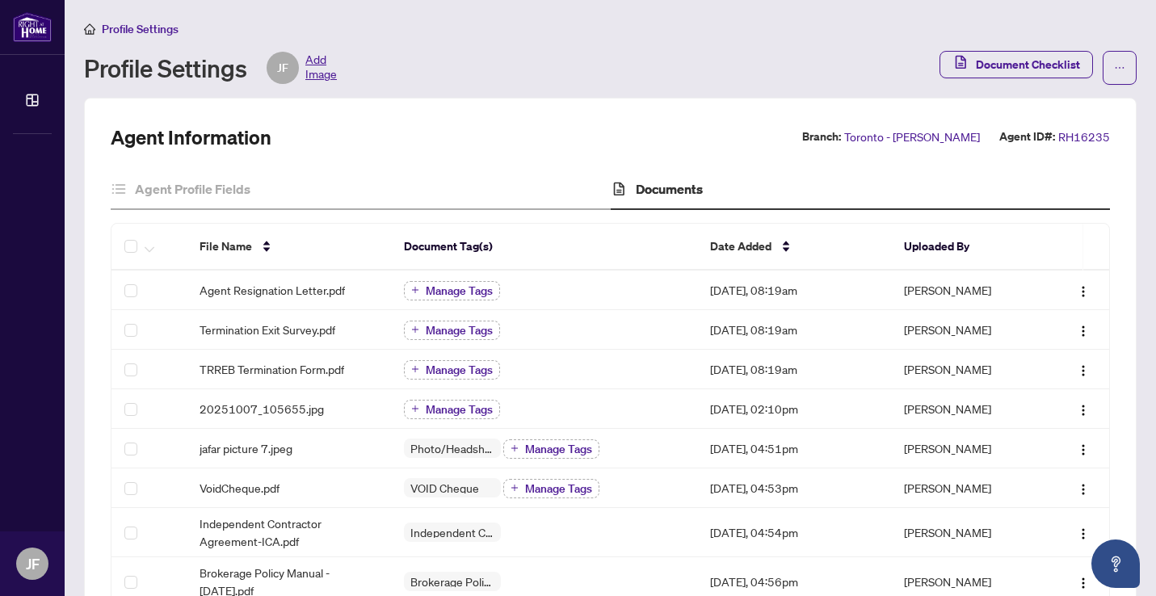
scroll to position [0, 0]
click at [661, 193] on h4 "Documents" at bounding box center [669, 188] width 67 height 19
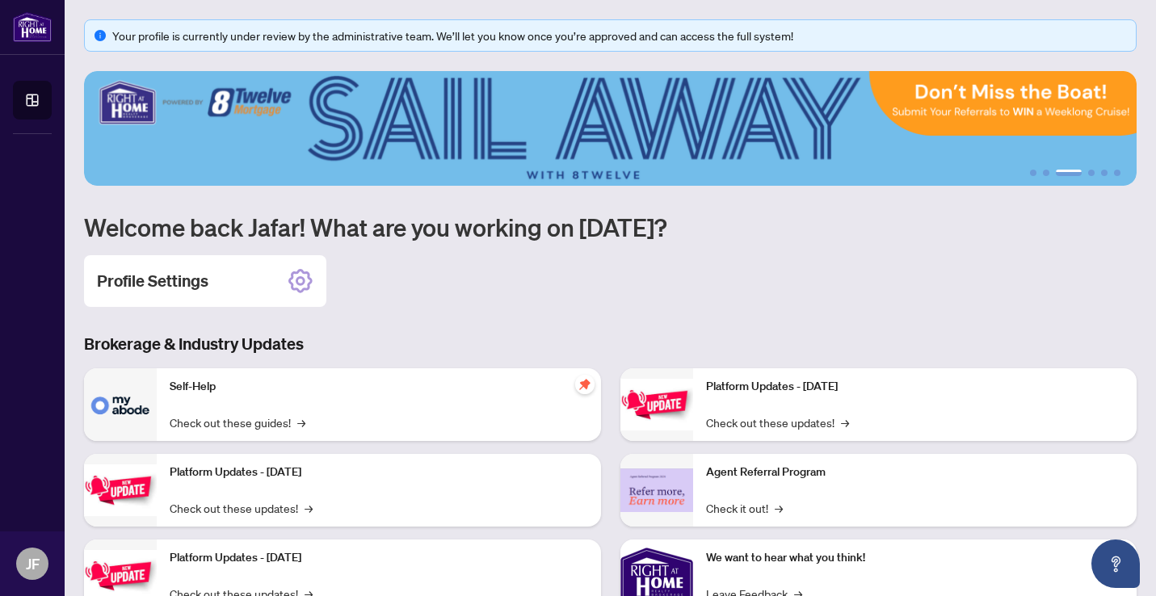
click at [604, 99] on img at bounding box center [610, 128] width 1052 height 115
click at [660, 275] on div "Profile Settings" at bounding box center [610, 281] width 1052 height 52
click at [1092, 171] on button "4" at bounding box center [1091, 173] width 6 height 6
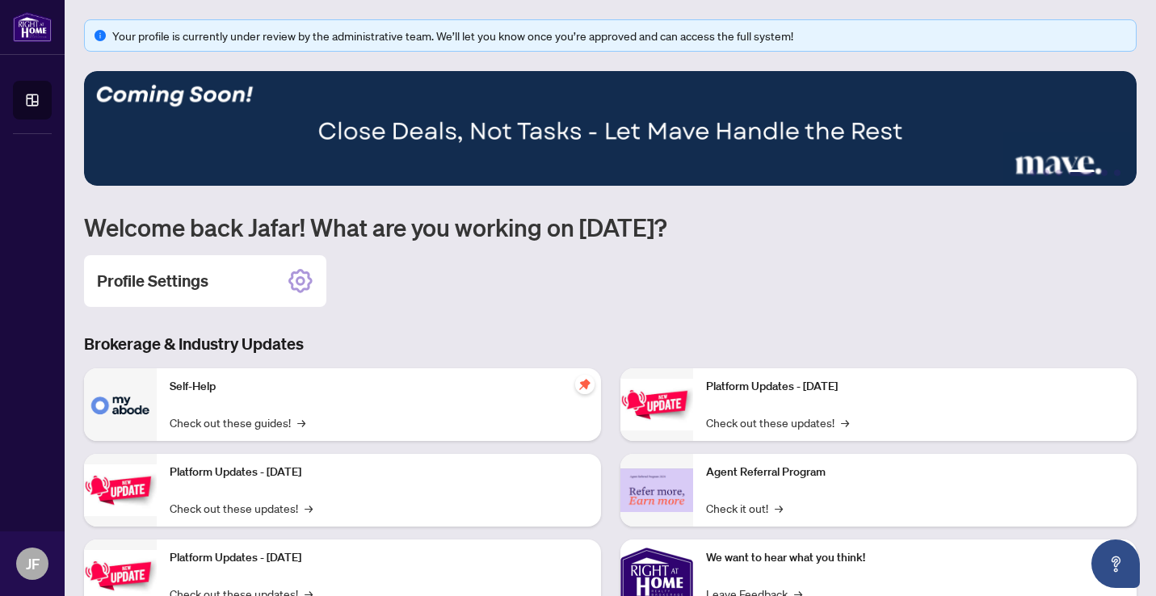
click at [1107, 174] on ul "1 2 3 4 5 6" at bounding box center [610, 173] width 1052 height 6
click at [862, 134] on img at bounding box center [610, 128] width 1052 height 115
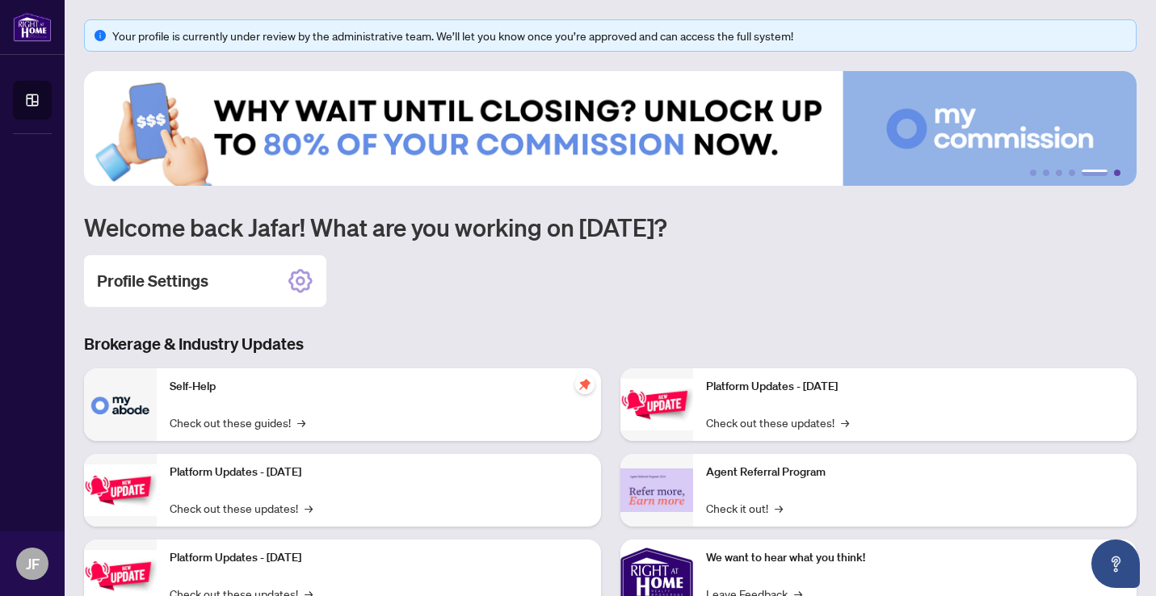
click at [1118, 170] on button "6" at bounding box center [1117, 173] width 6 height 6
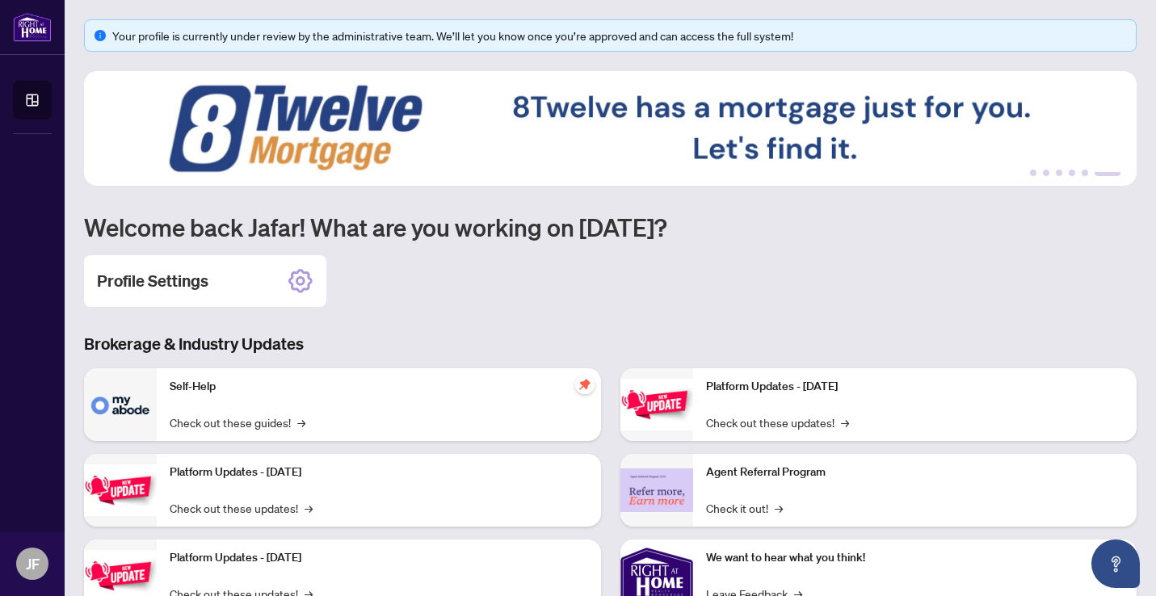
click at [1029, 175] on ul "1 2 3 4 5 6" at bounding box center [610, 173] width 1052 height 6
